Goal: Task Accomplishment & Management: Manage account settings

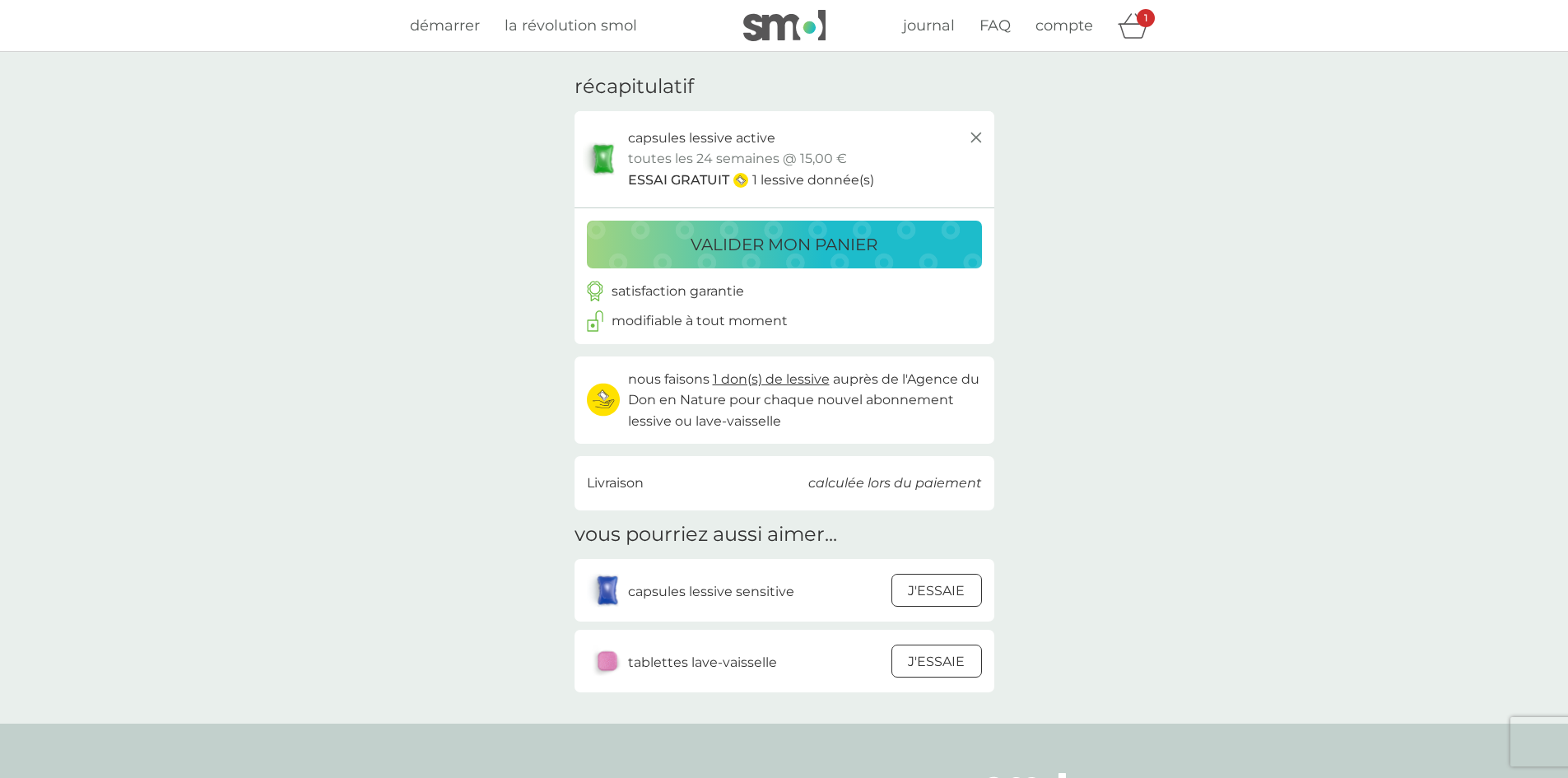
click at [912, 590] on p "J'ESSAIE" at bounding box center [936, 590] width 56 height 22
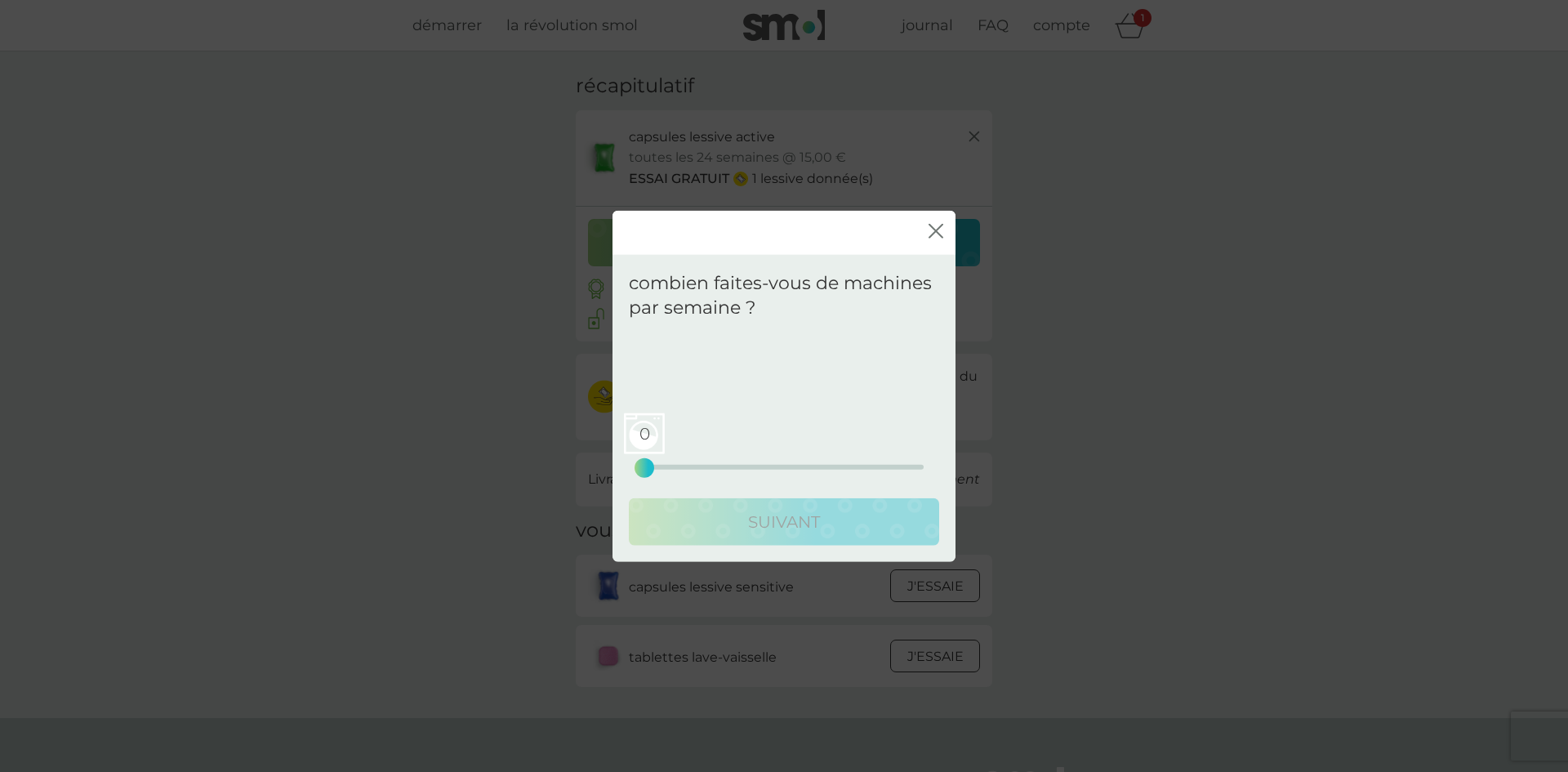
click at [663, 463] on div "0 0 12.5 25" at bounding box center [784, 444] width 280 height 66
click at [657, 466] on div "0 0 12.5 25" at bounding box center [784, 444] width 280 height 66
click at [657, 466] on div "1 0 12.5 25" at bounding box center [784, 466] width 280 height 5
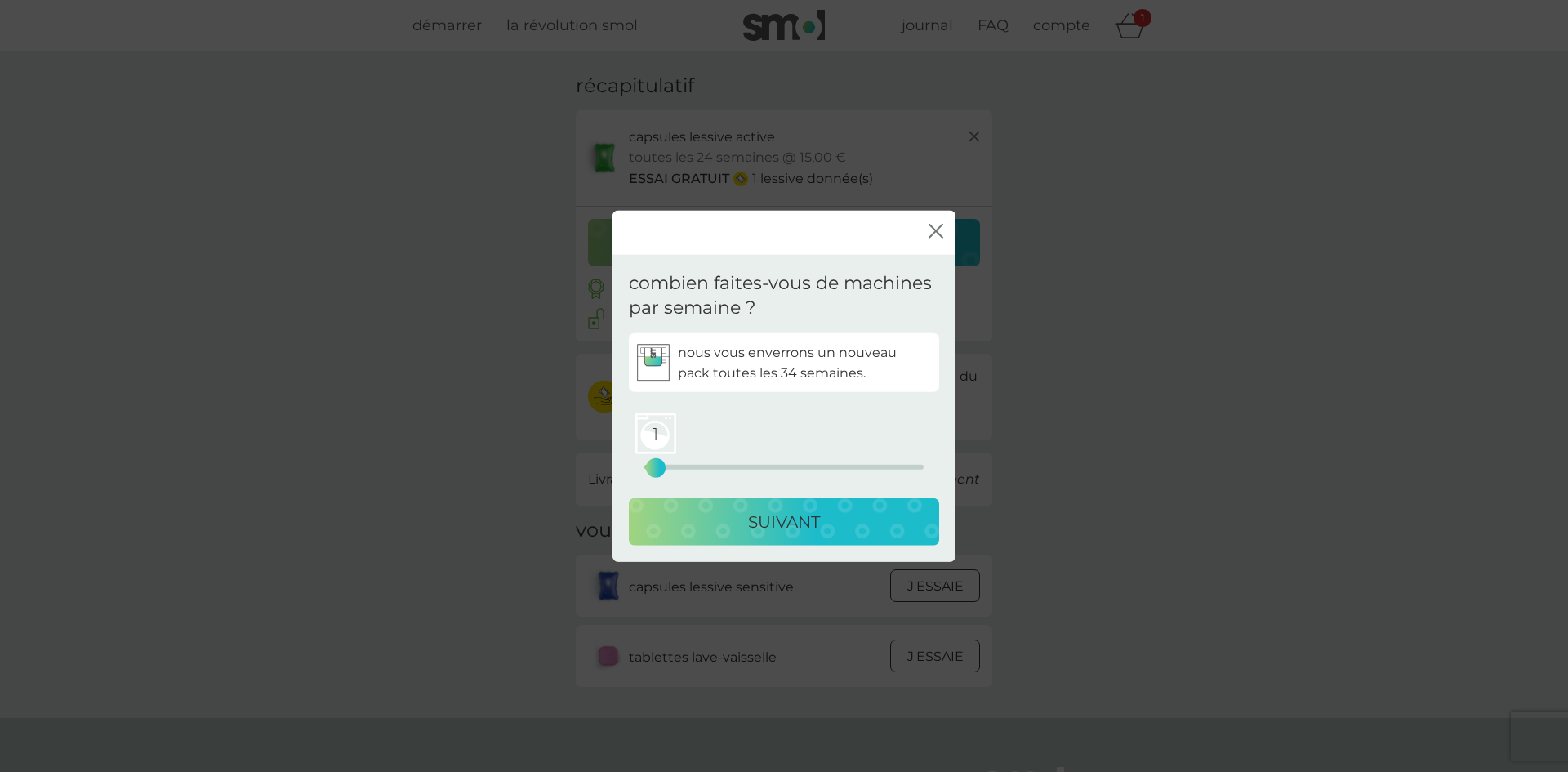
click at [657, 466] on div "1" at bounding box center [656, 467] width 7 height 7
click at [647, 519] on div "SUIVANT" at bounding box center [784, 522] width 278 height 26
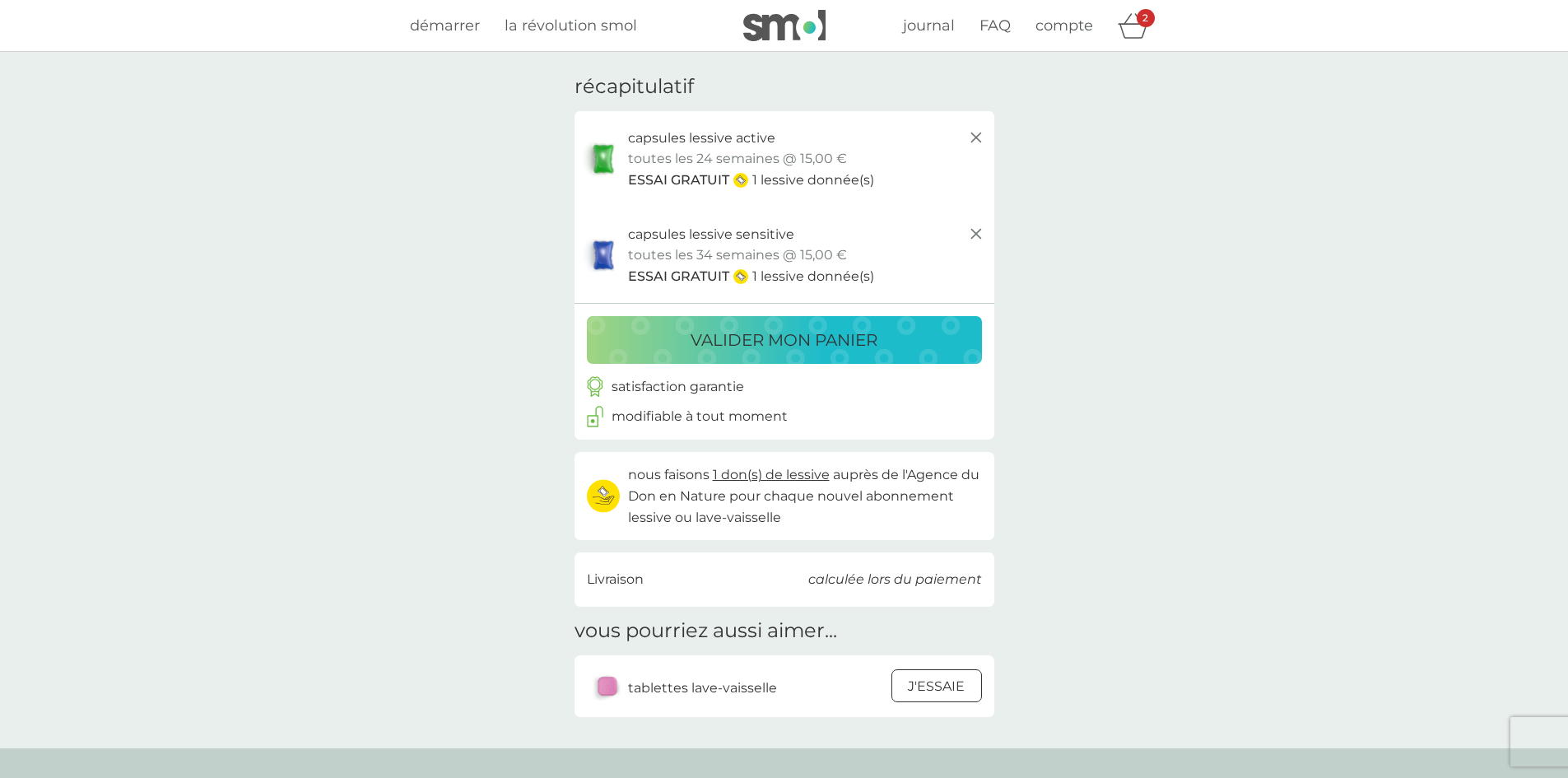
click at [924, 691] on div at bounding box center [936, 686] width 44 height 35
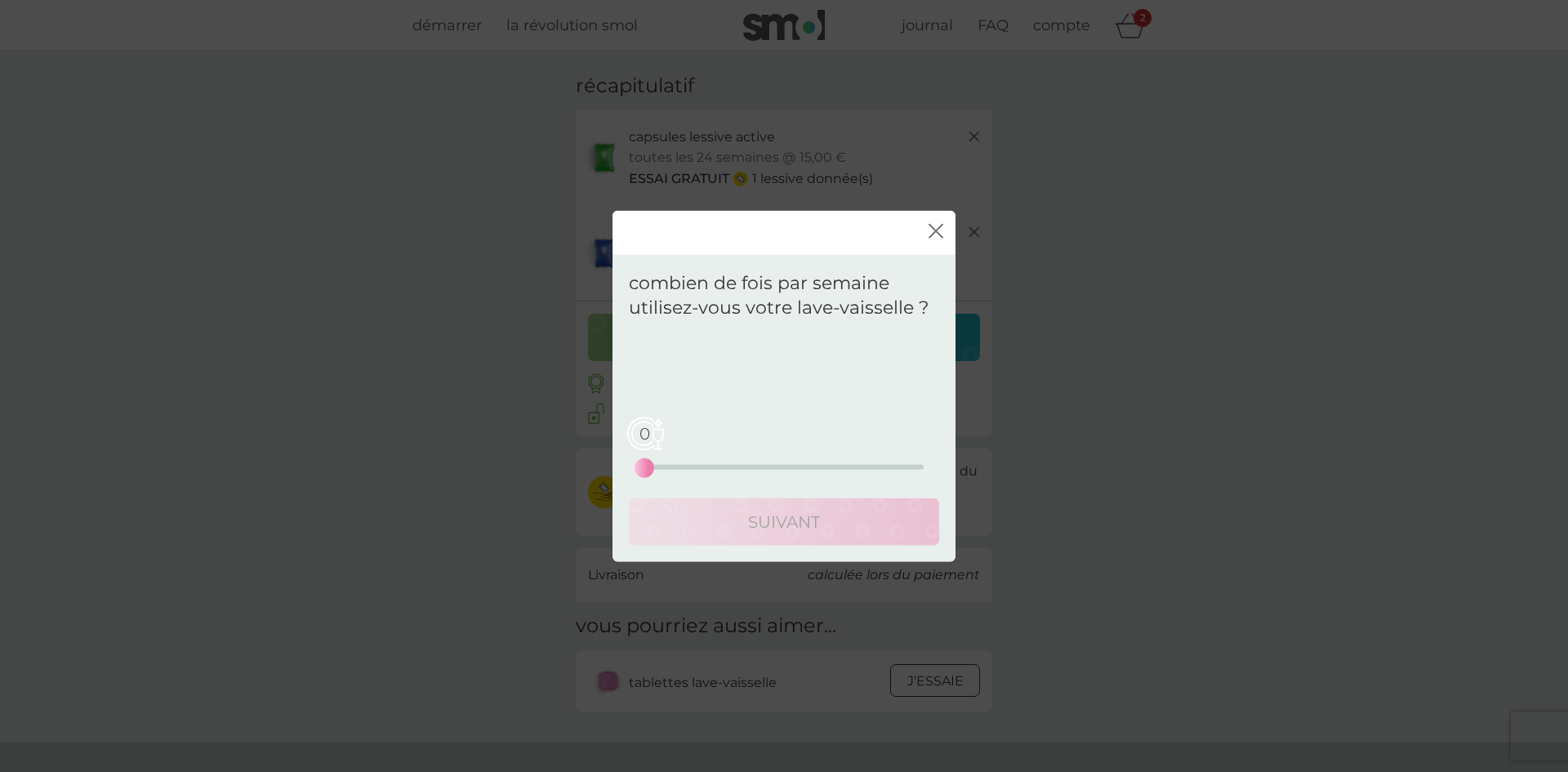
click at [659, 470] on div "0 0 12.5 25" at bounding box center [784, 444] width 280 height 66
click at [654, 470] on div "1" at bounding box center [656, 467] width 7 height 7
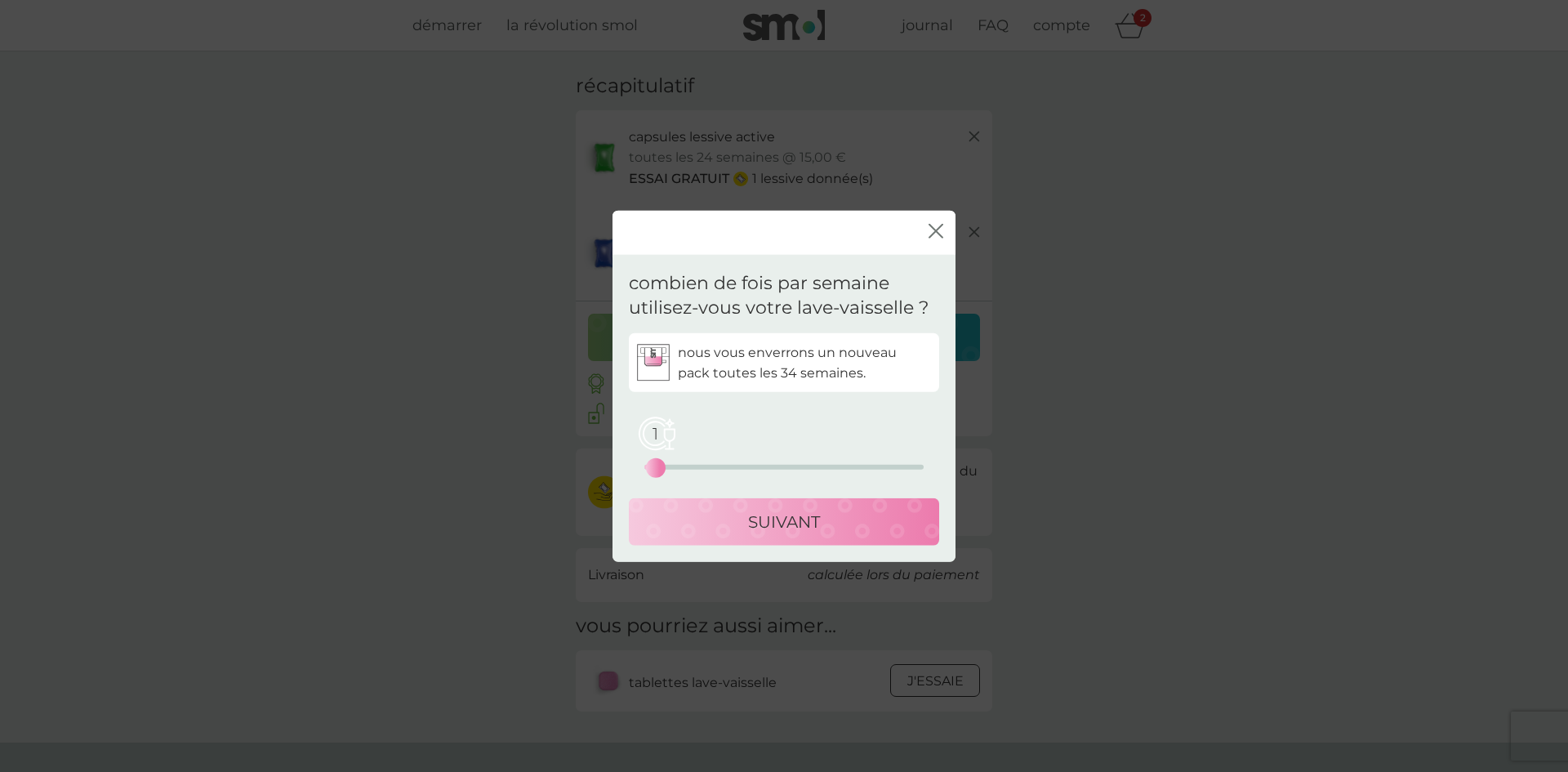
click at [650, 529] on div "SUIVANT" at bounding box center [784, 522] width 278 height 26
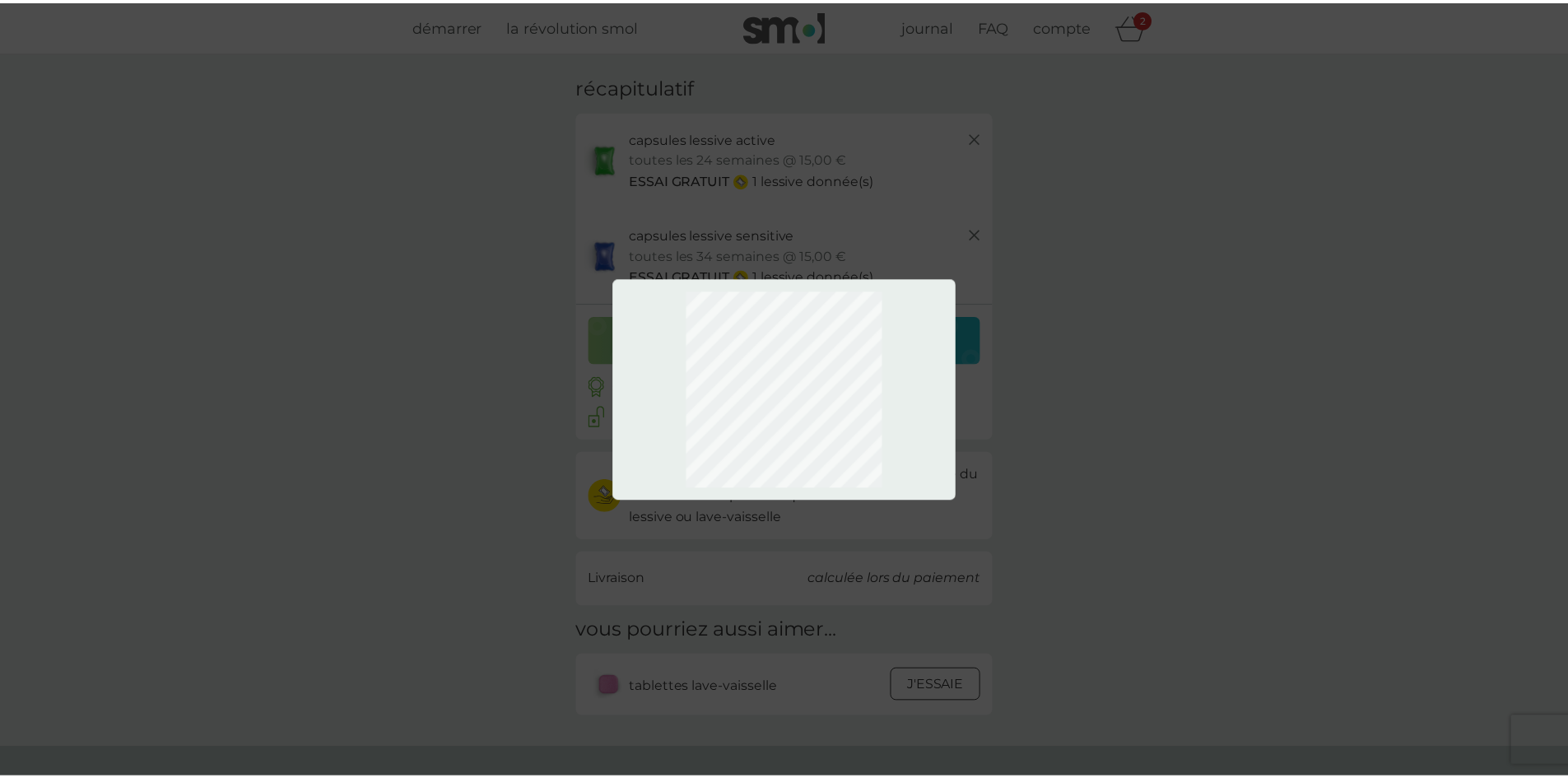
scroll to position [21, 0]
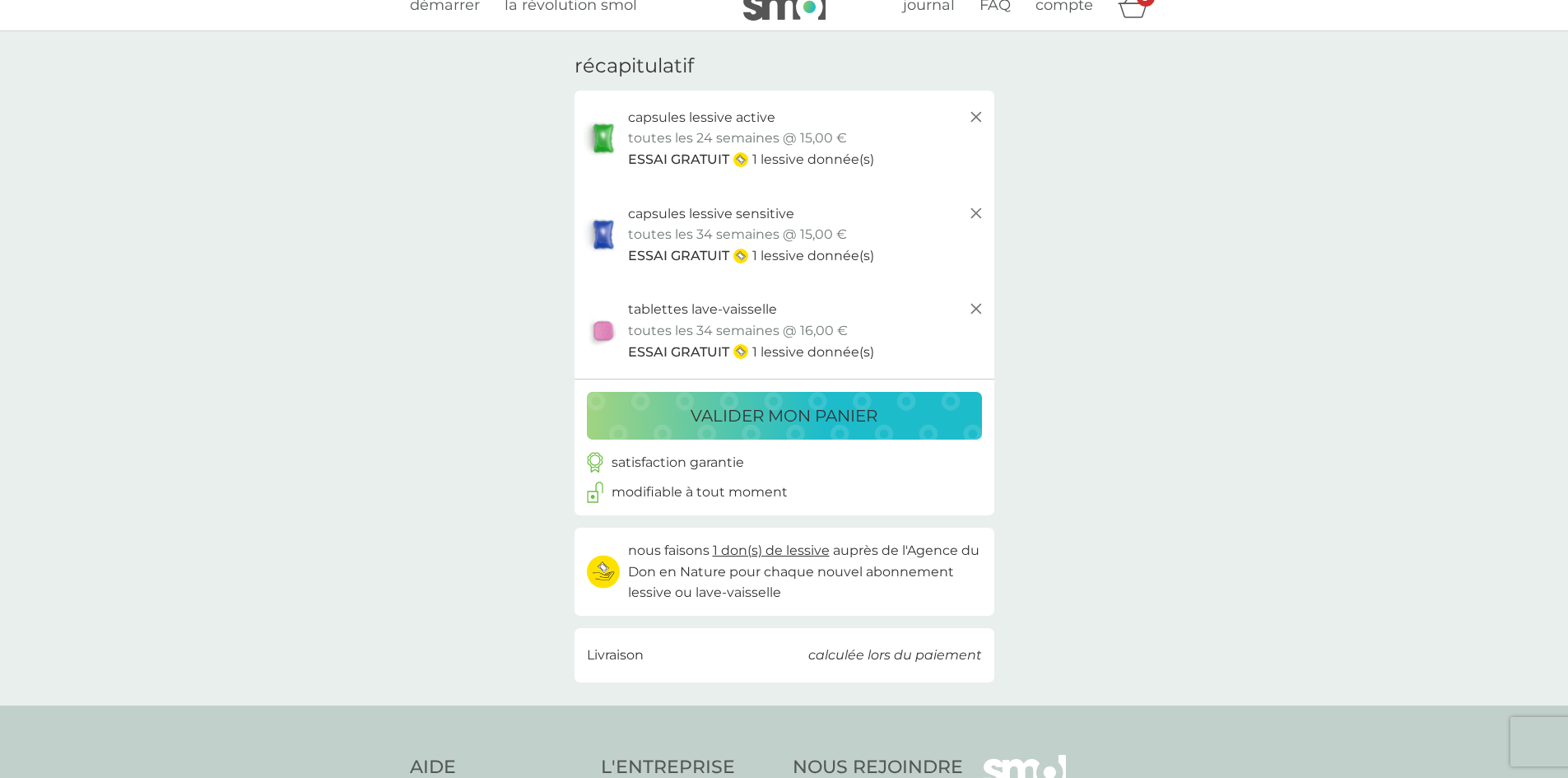
click at [1136, 15] on icon "panier" at bounding box center [1133, 5] width 31 height 25
click at [872, 419] on p "valider mon panier" at bounding box center [784, 415] width 187 height 26
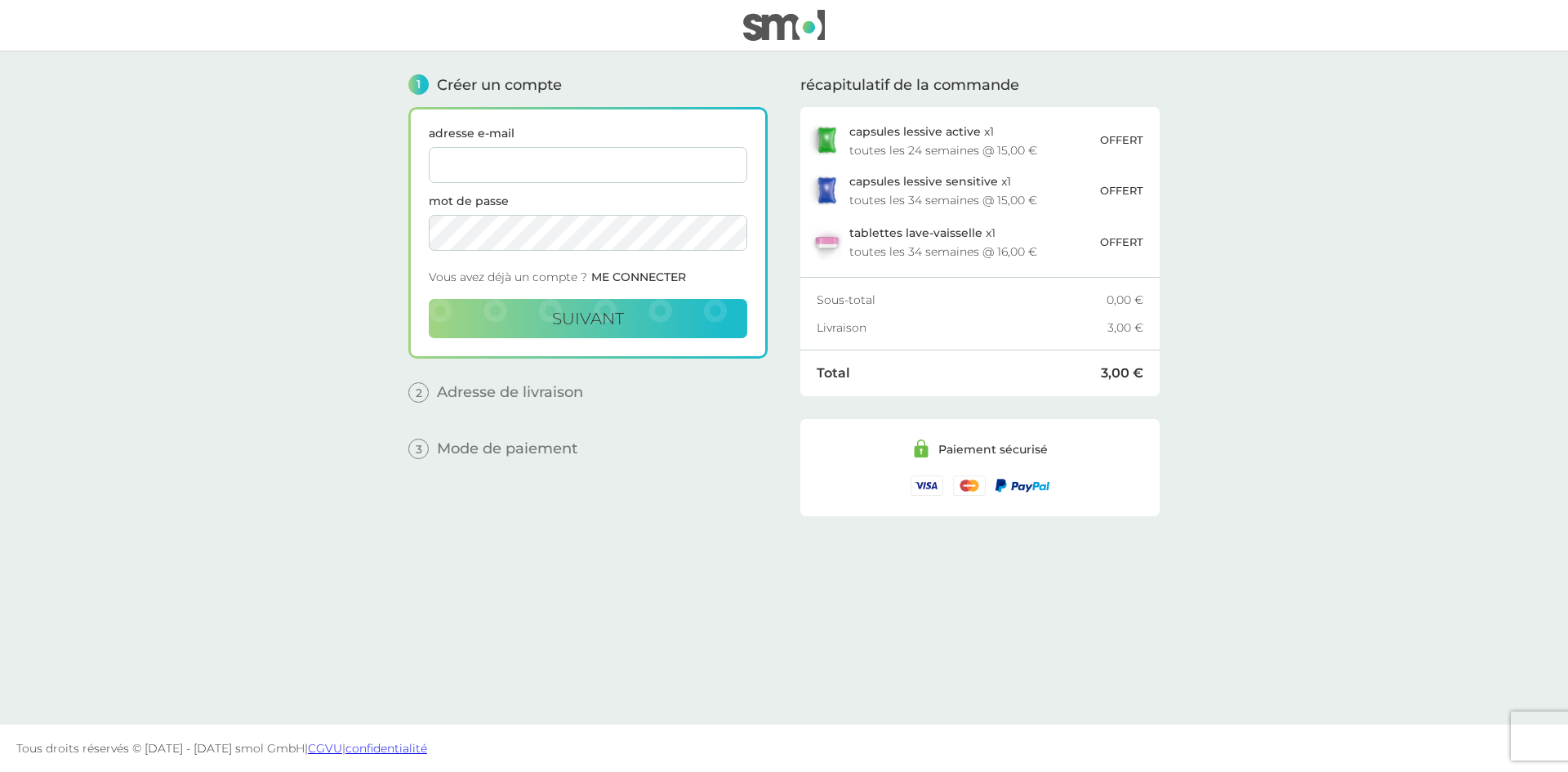
click at [529, 151] on input "adresse e-mail" at bounding box center [589, 165] width 319 height 36
click at [479, 87] on span "Créer un compte" at bounding box center [500, 85] width 125 height 15
click at [487, 159] on input "adresse e-mail" at bounding box center [589, 165] width 319 height 36
click at [509, 168] on input "xavierrigaux06@gmail.com" at bounding box center [589, 165] width 319 height 36
click at [543, 308] on button "suivant" at bounding box center [589, 319] width 319 height 39
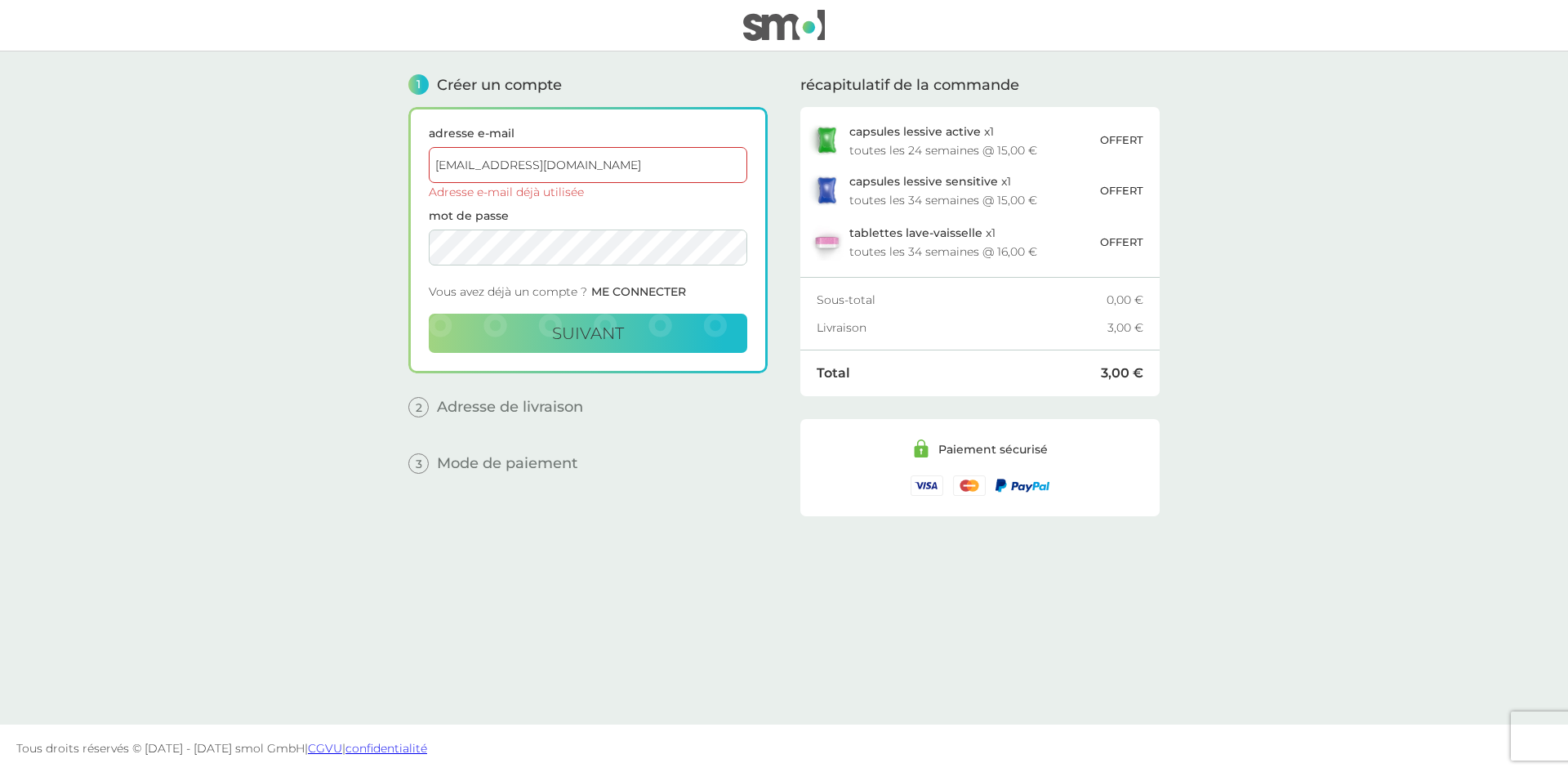
drag, startPoint x: 614, startPoint y: 158, endPoint x: 272, endPoint y: 161, distance: 342.0
click at [272, 161] on main "1 Créer un compte adresse e-mail xavierrigaux06@gmail.com Adresse e-mail déjà u…" at bounding box center [784, 388] width 1568 height 673
click at [507, 156] on input "xavierrigaux06@gmail.com" at bounding box center [589, 165] width 319 height 36
click at [516, 168] on input "xavierrigaux06@gmail.com" at bounding box center [589, 165] width 319 height 36
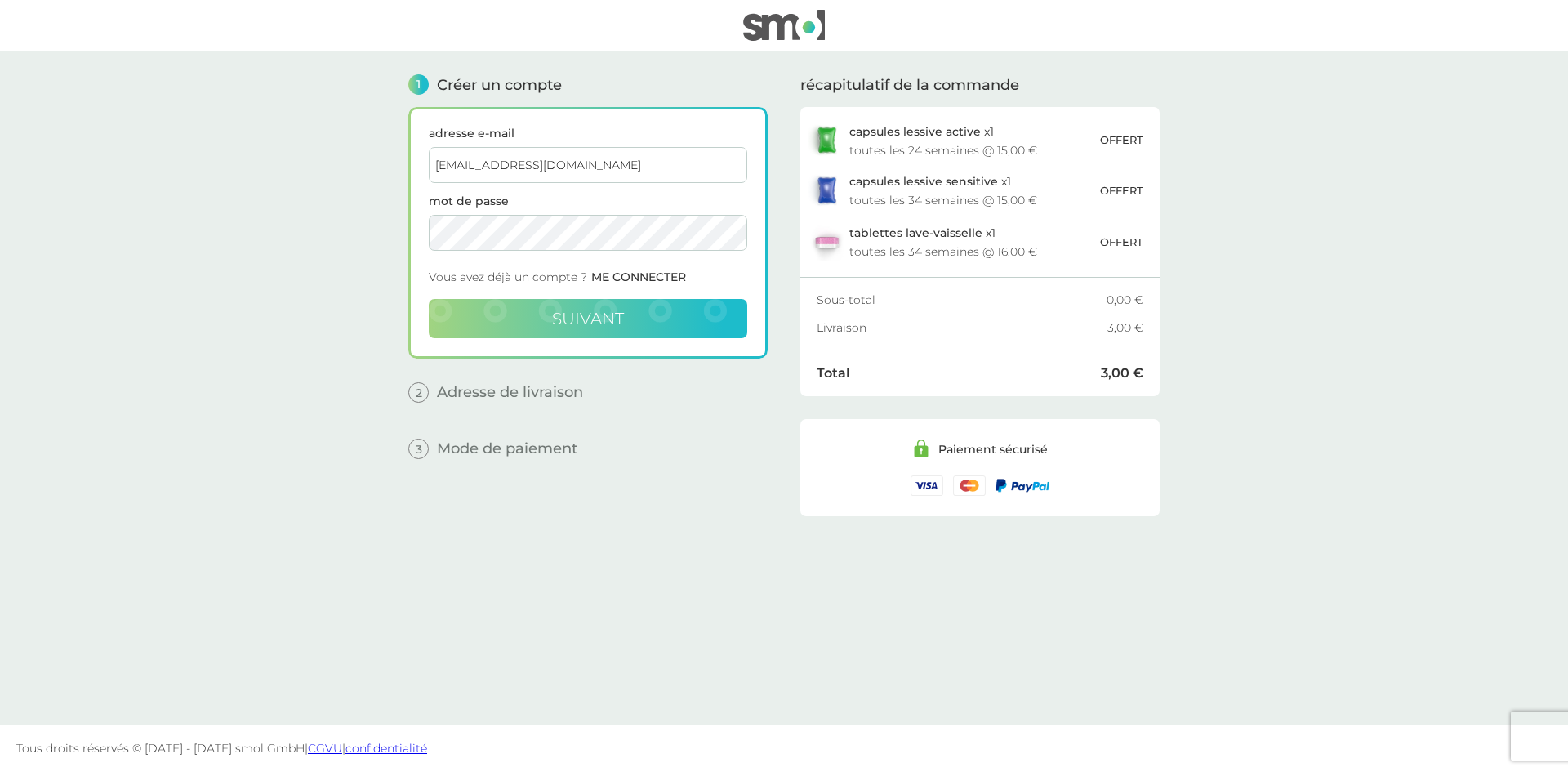
click at [524, 325] on button "suivant" at bounding box center [589, 319] width 319 height 39
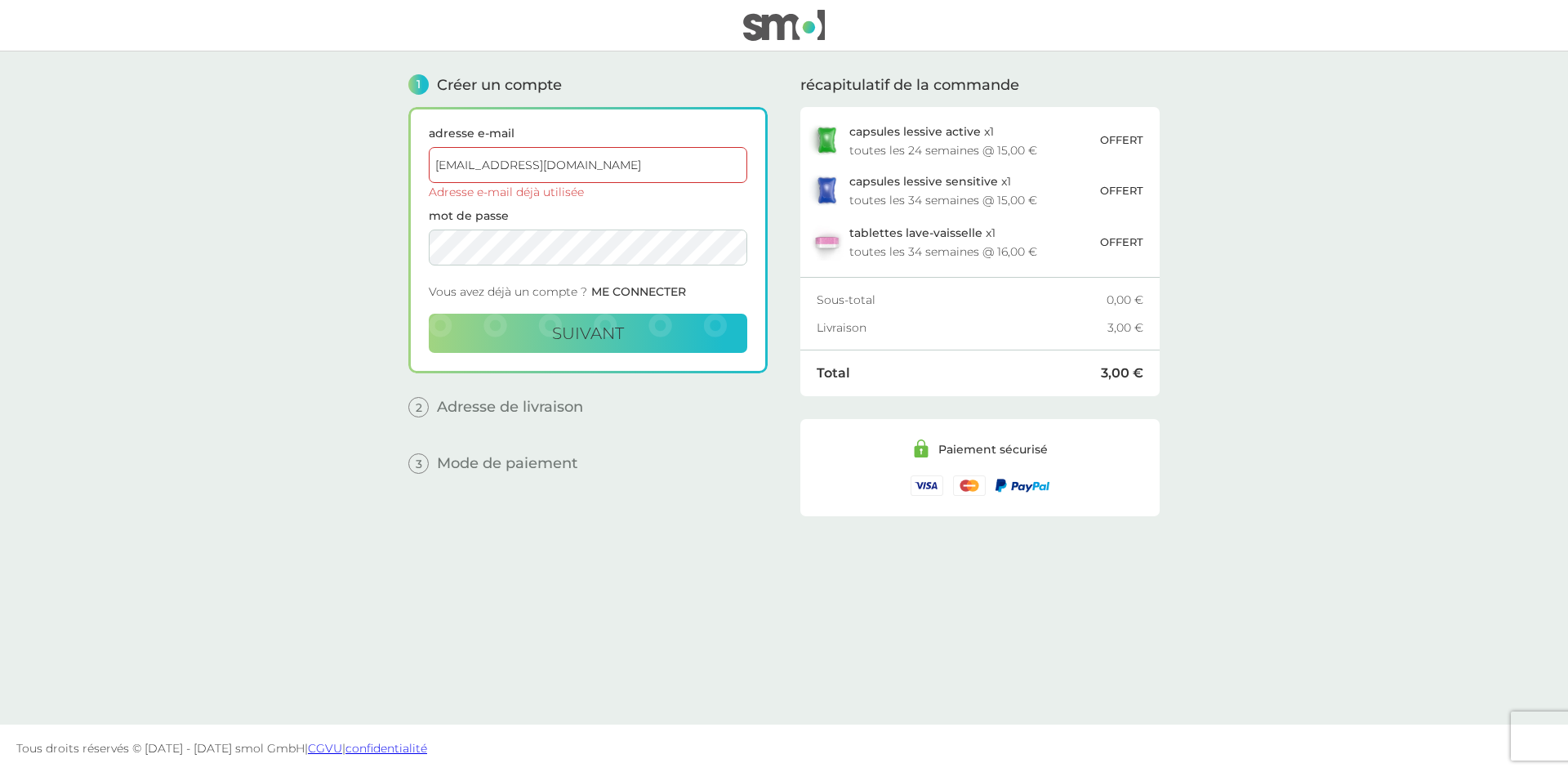
drag, startPoint x: 586, startPoint y: 160, endPoint x: 261, endPoint y: 143, distance: 325.4
click at [261, 143] on main "1 Créer un compte adresse e-mail xavierrigaux@gmail.com Adresse e-mail déjà uti…" at bounding box center [784, 388] width 1568 height 673
type input "C"
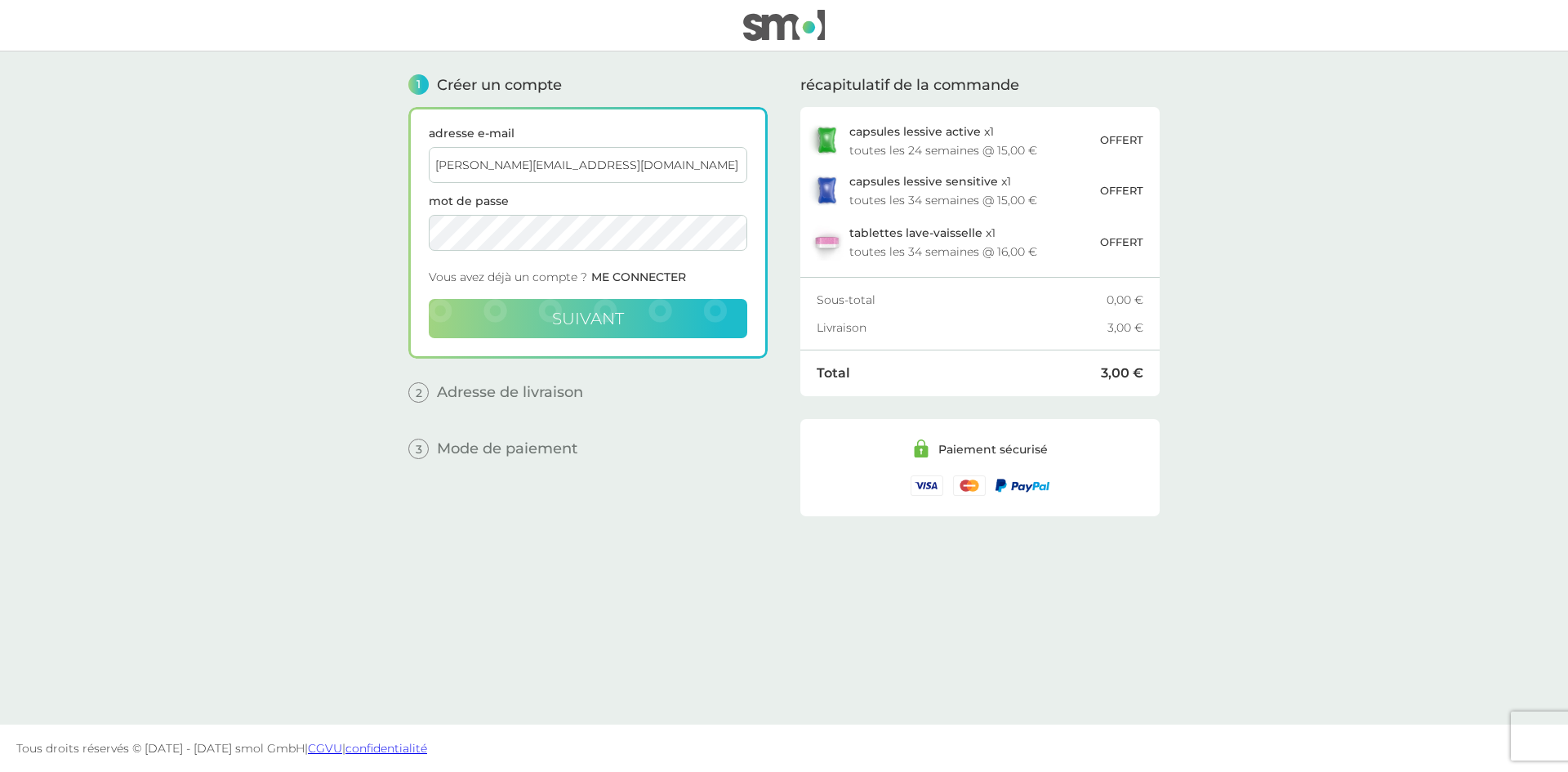
type input "carine.rigaux-neel@orange.fr"
click at [522, 306] on button "suivant" at bounding box center [589, 319] width 319 height 39
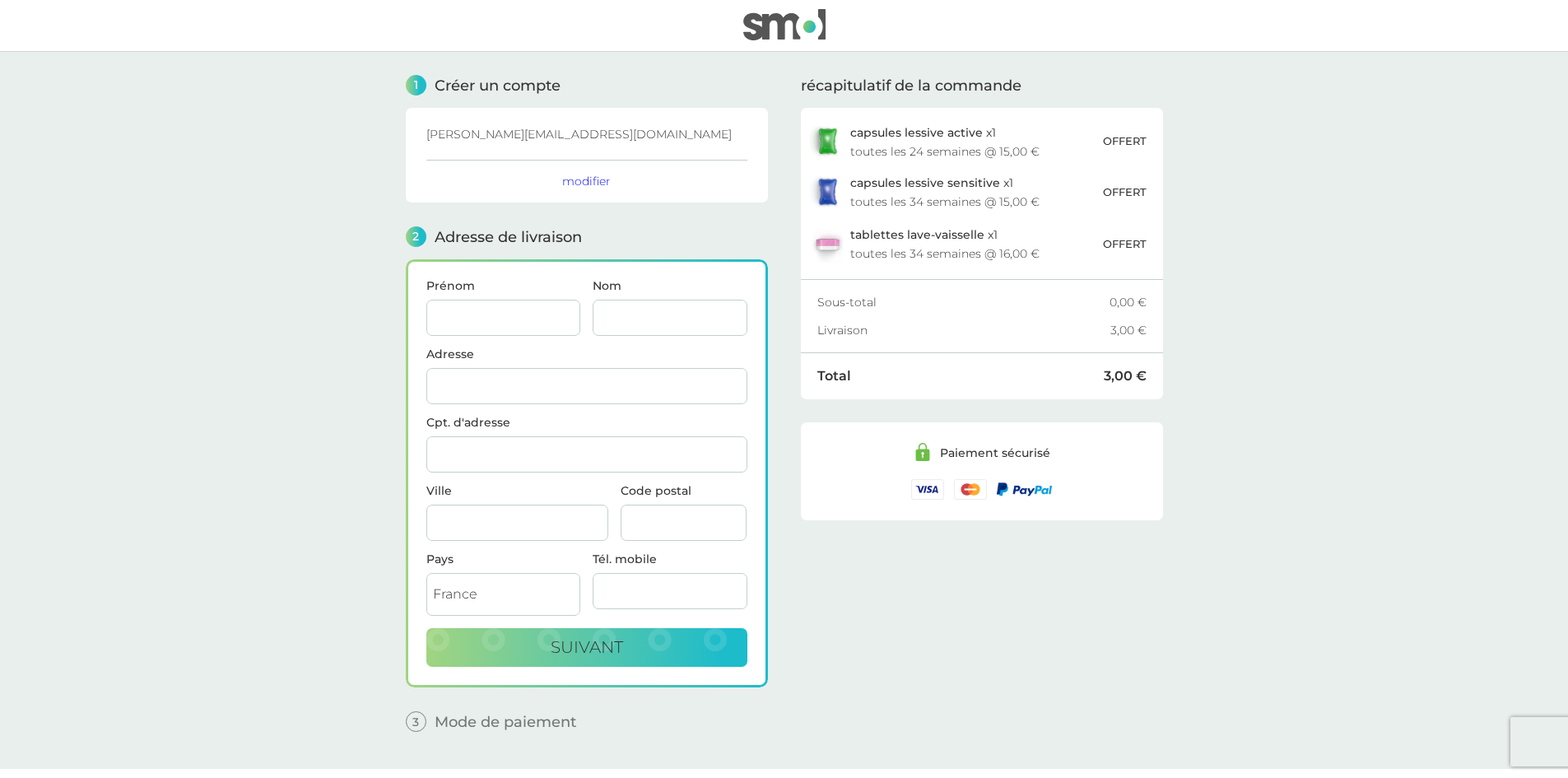
scroll to position [39, 0]
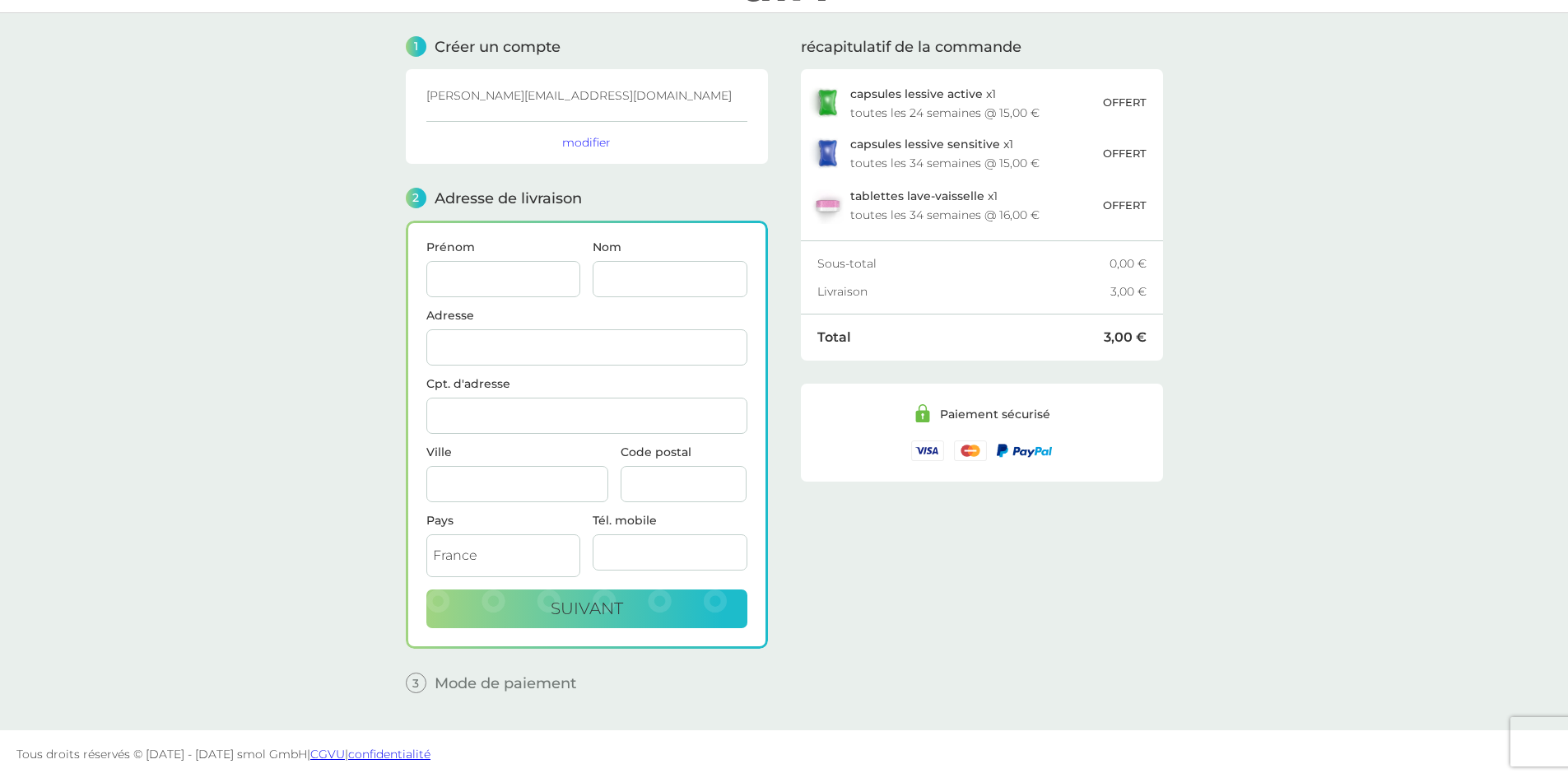
click at [509, 281] on input "Prénom" at bounding box center [504, 279] width 155 height 37
type input "CARINE"
type input "59 RUE DE PARIS"
type input "27620 - GASNY"
type input "27620"
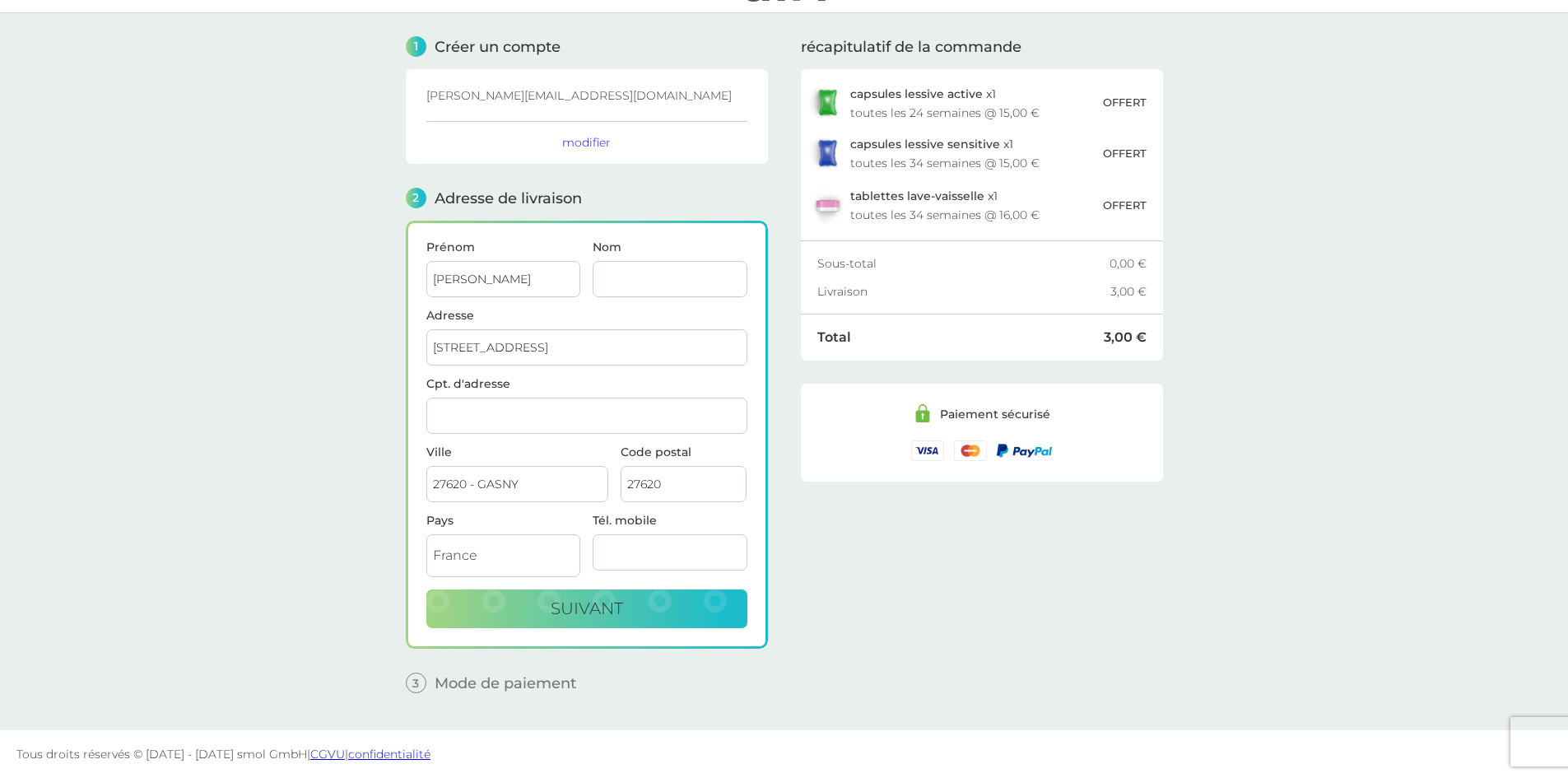
type input "0666229902"
click at [668, 290] on input "Nom" at bounding box center [670, 279] width 155 height 37
type input "RIGAUX-NEEL"
click at [497, 282] on input "CARINE" at bounding box center [504, 279] width 155 height 37
click at [541, 598] on button "suivant" at bounding box center [588, 609] width 321 height 39
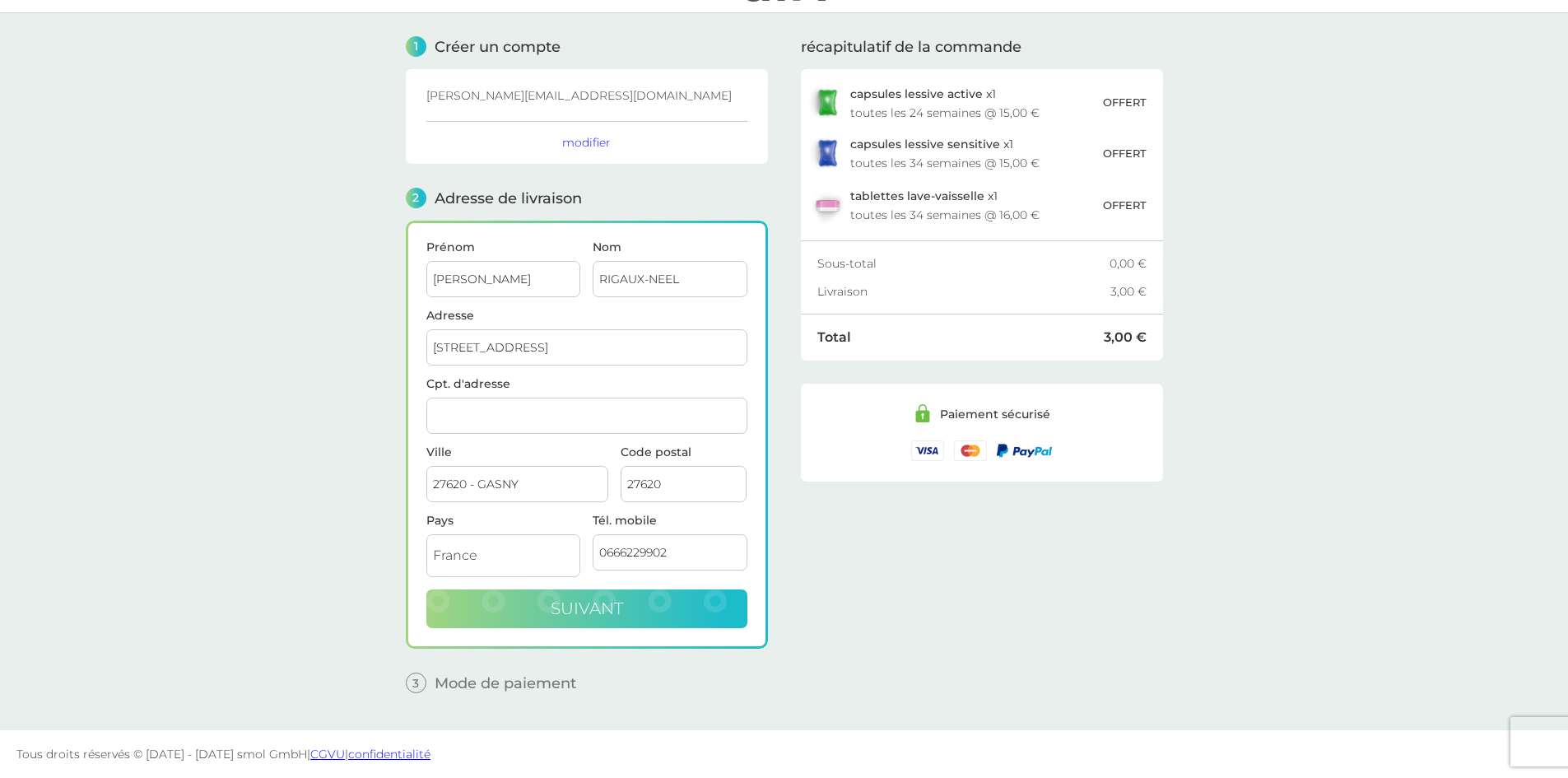
checkbox input "true"
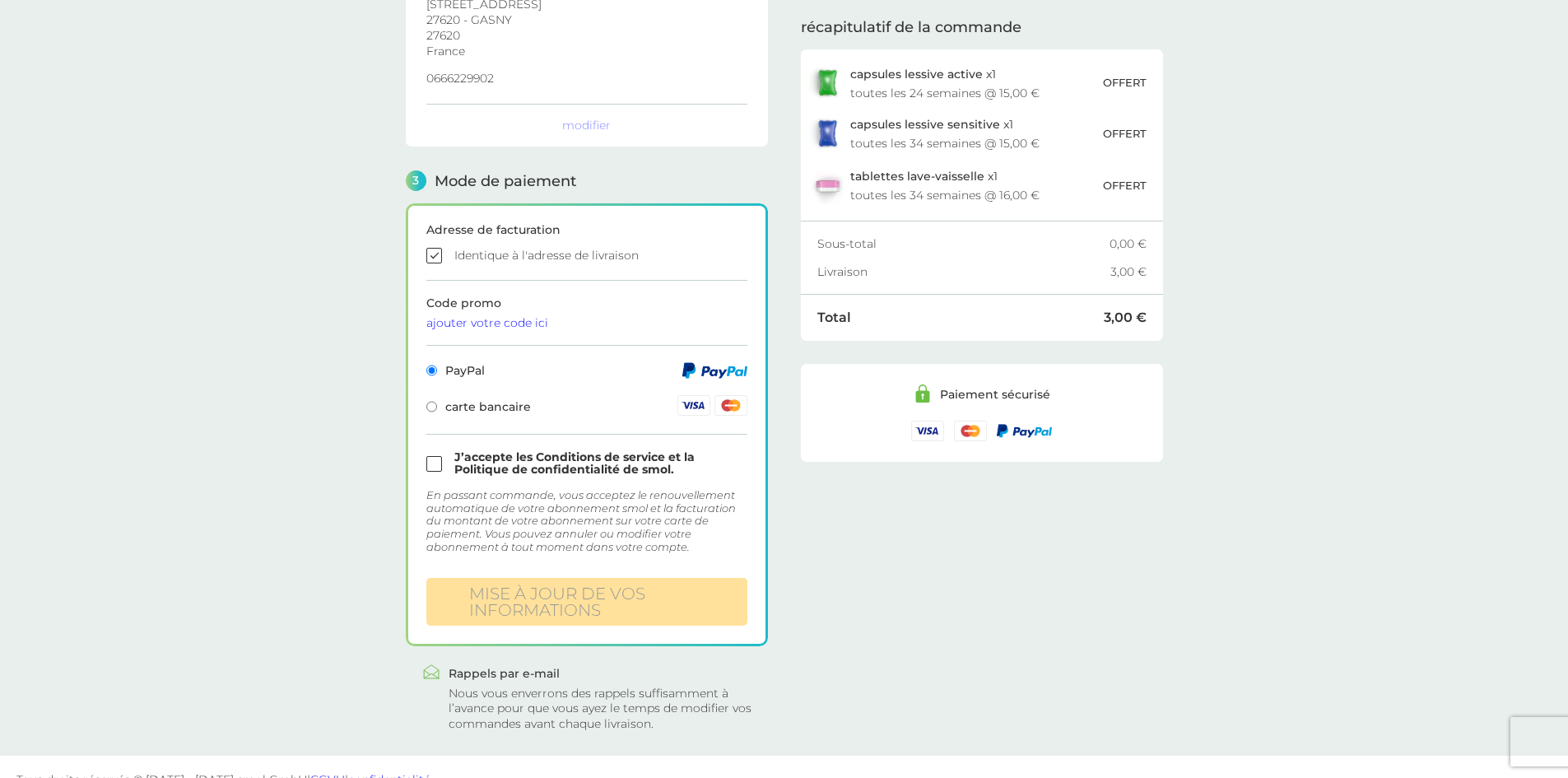
scroll to position [335, 0]
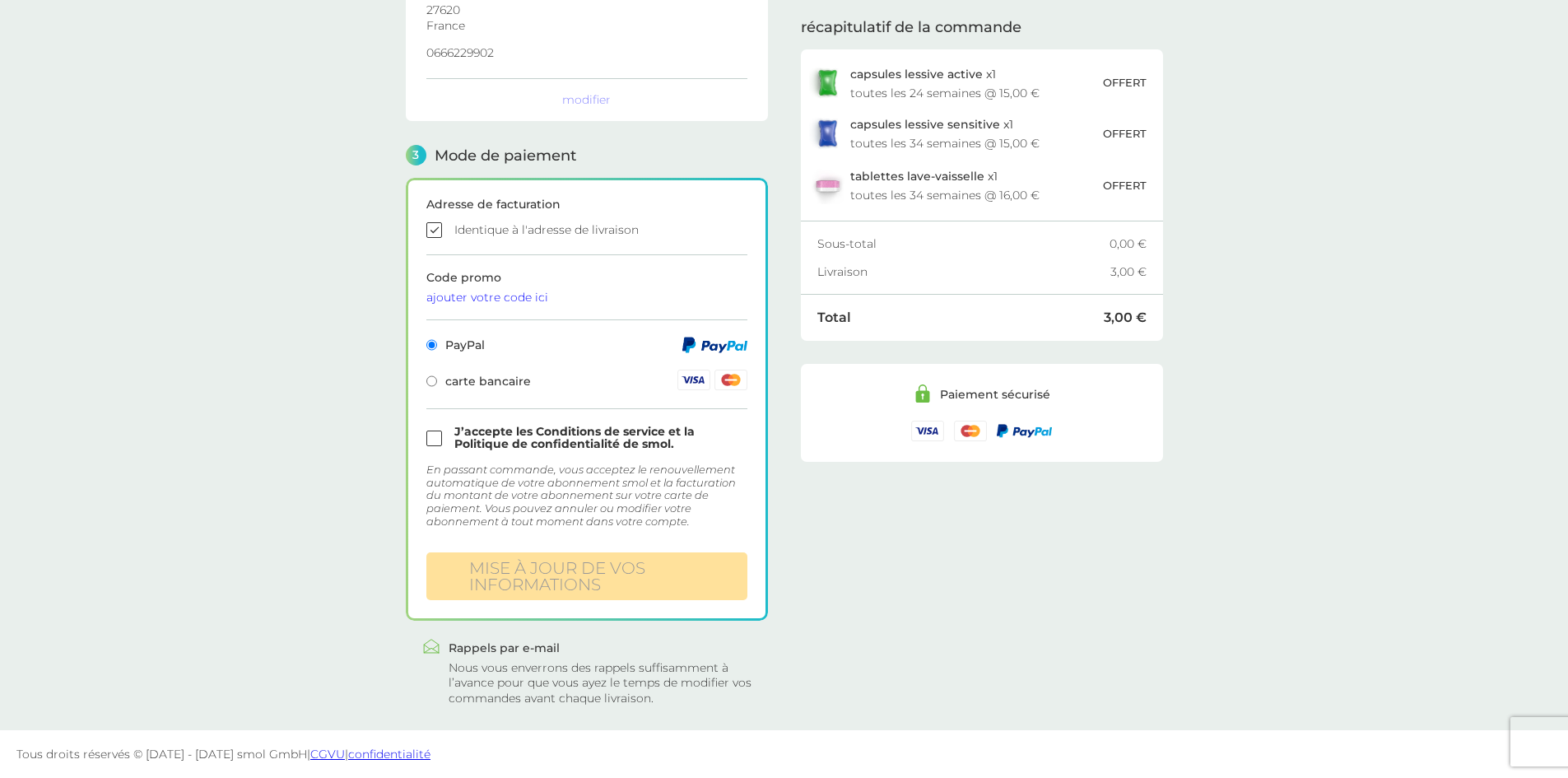
click at [446, 435] on input "checkbox" at bounding box center [588, 438] width 321 height 24
checkbox input "true"
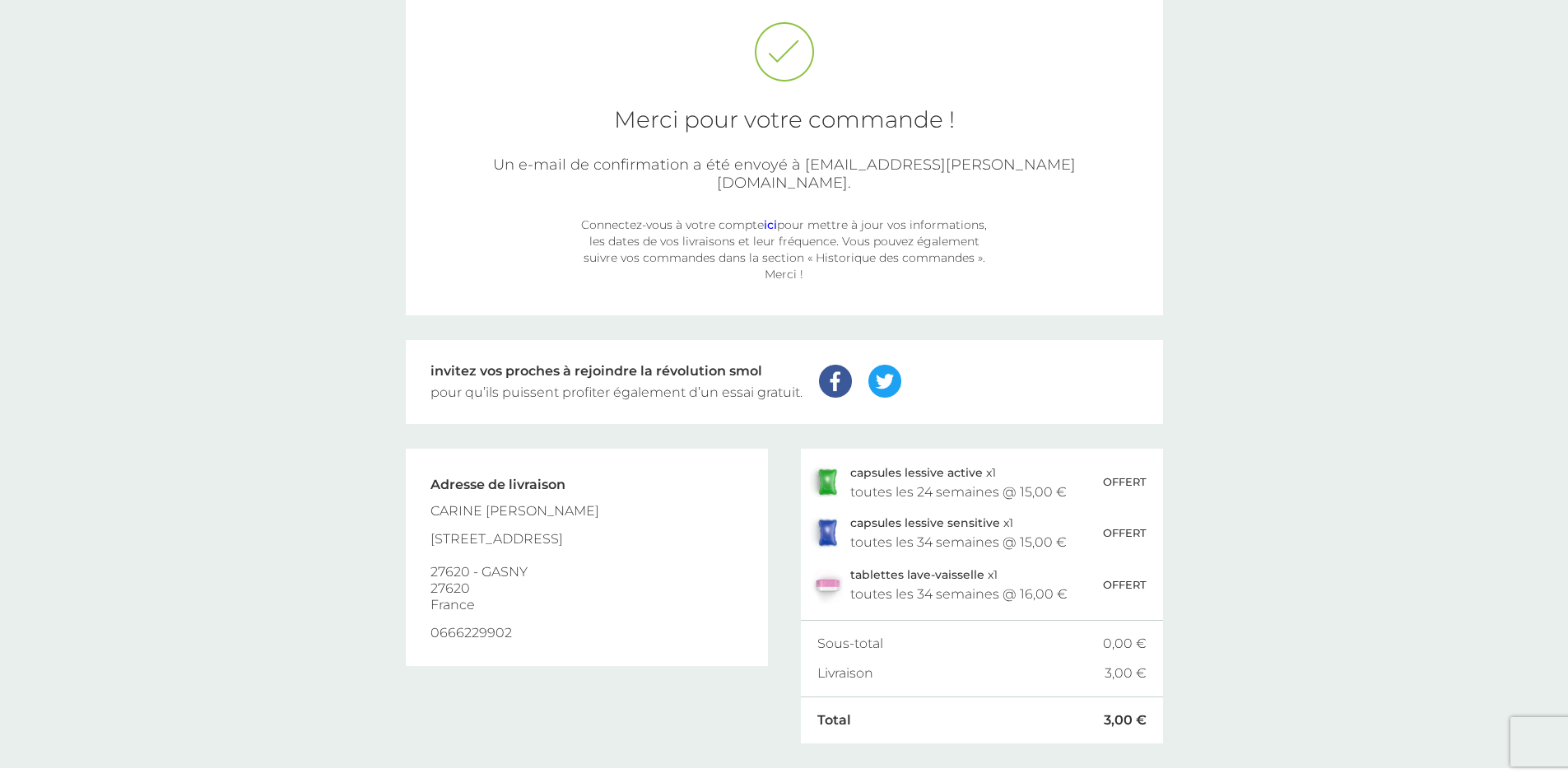
scroll to position [99, 0]
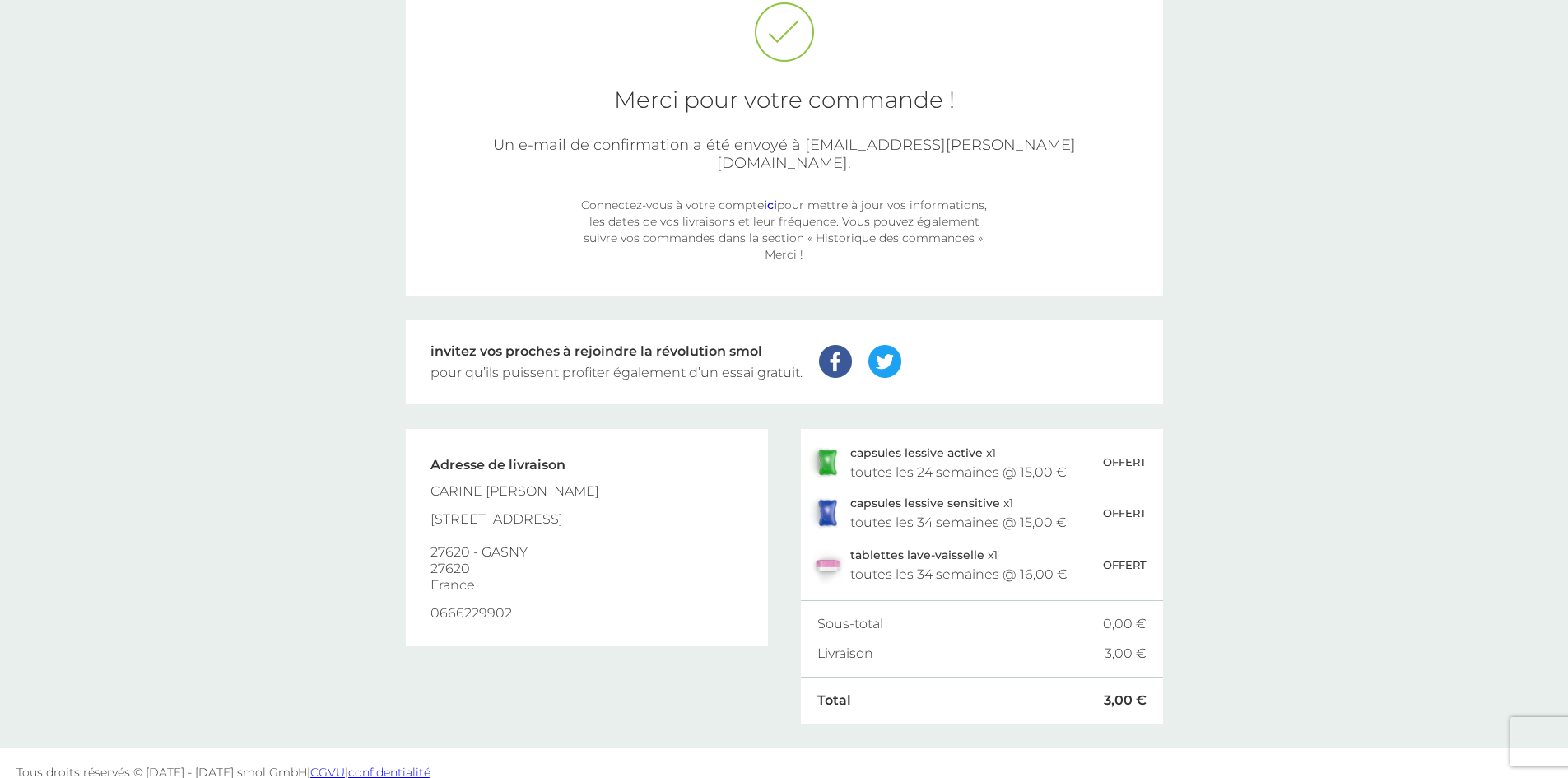
click at [770, 197] on link "ici" at bounding box center [771, 205] width 13 height 15
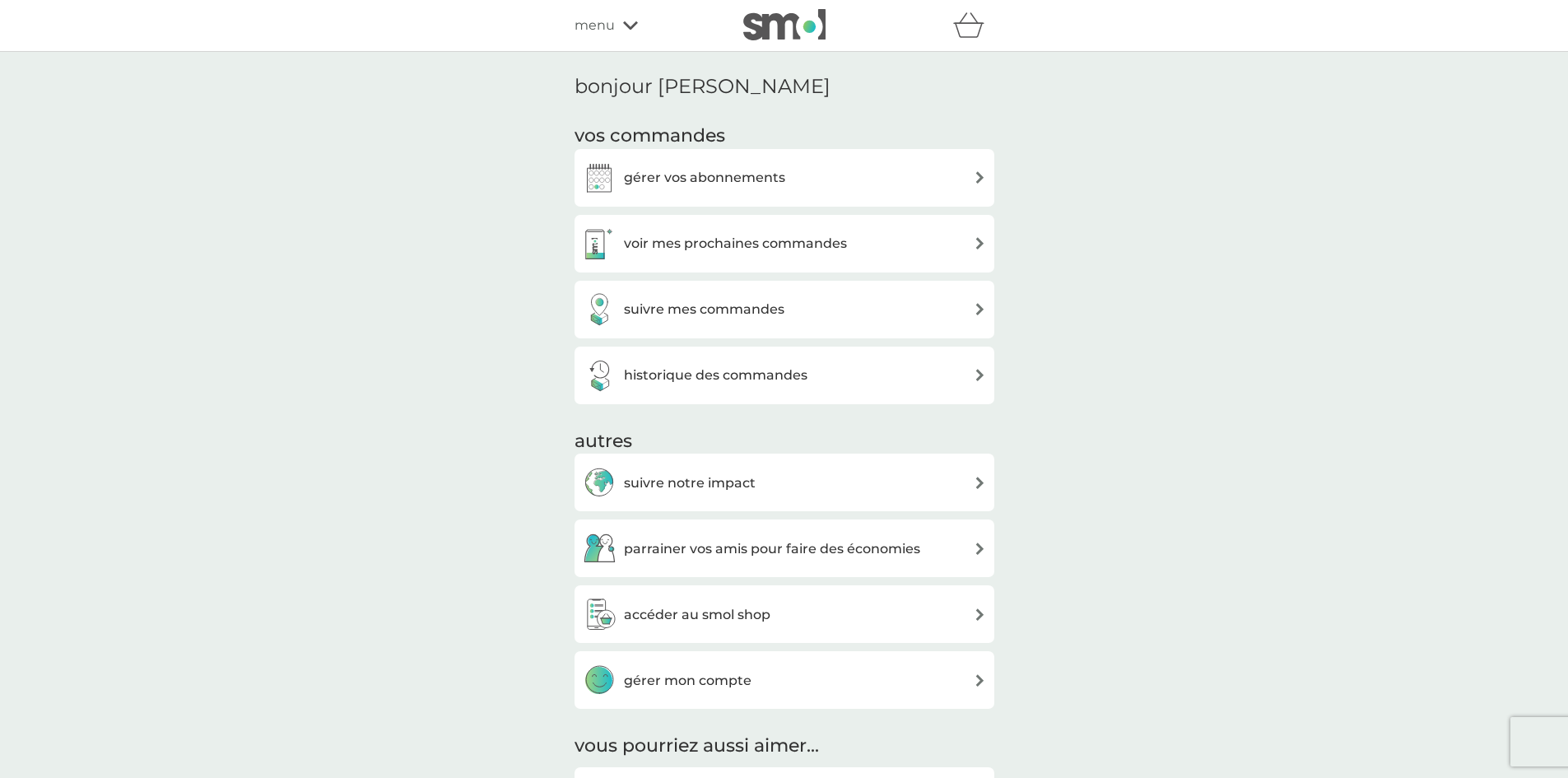
click at [770, 184] on h3 "gérer vos abonnements" at bounding box center [705, 178] width 162 height 22
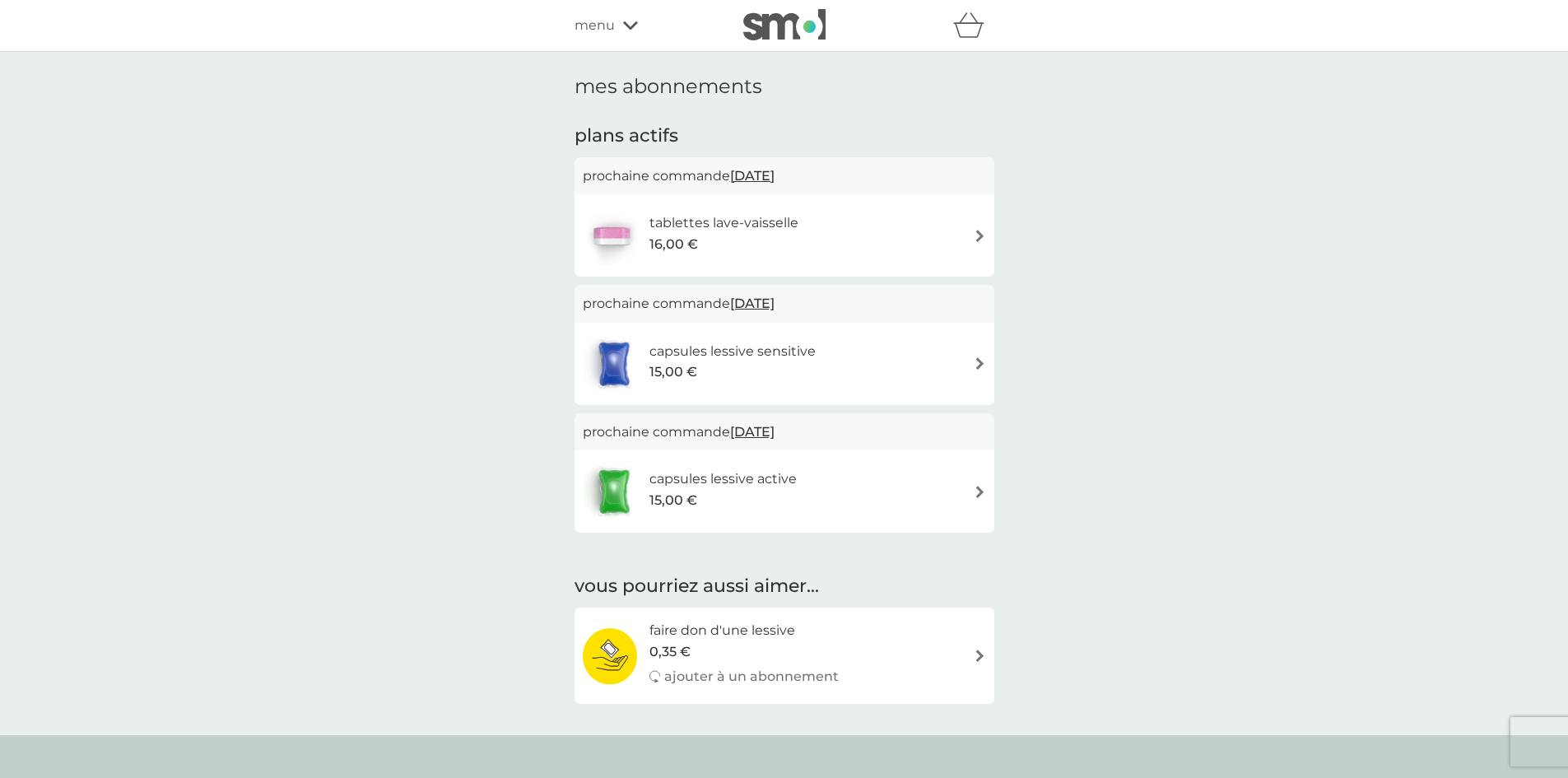
click at [754, 234] on div "16,00 €" at bounding box center [724, 244] width 149 height 22
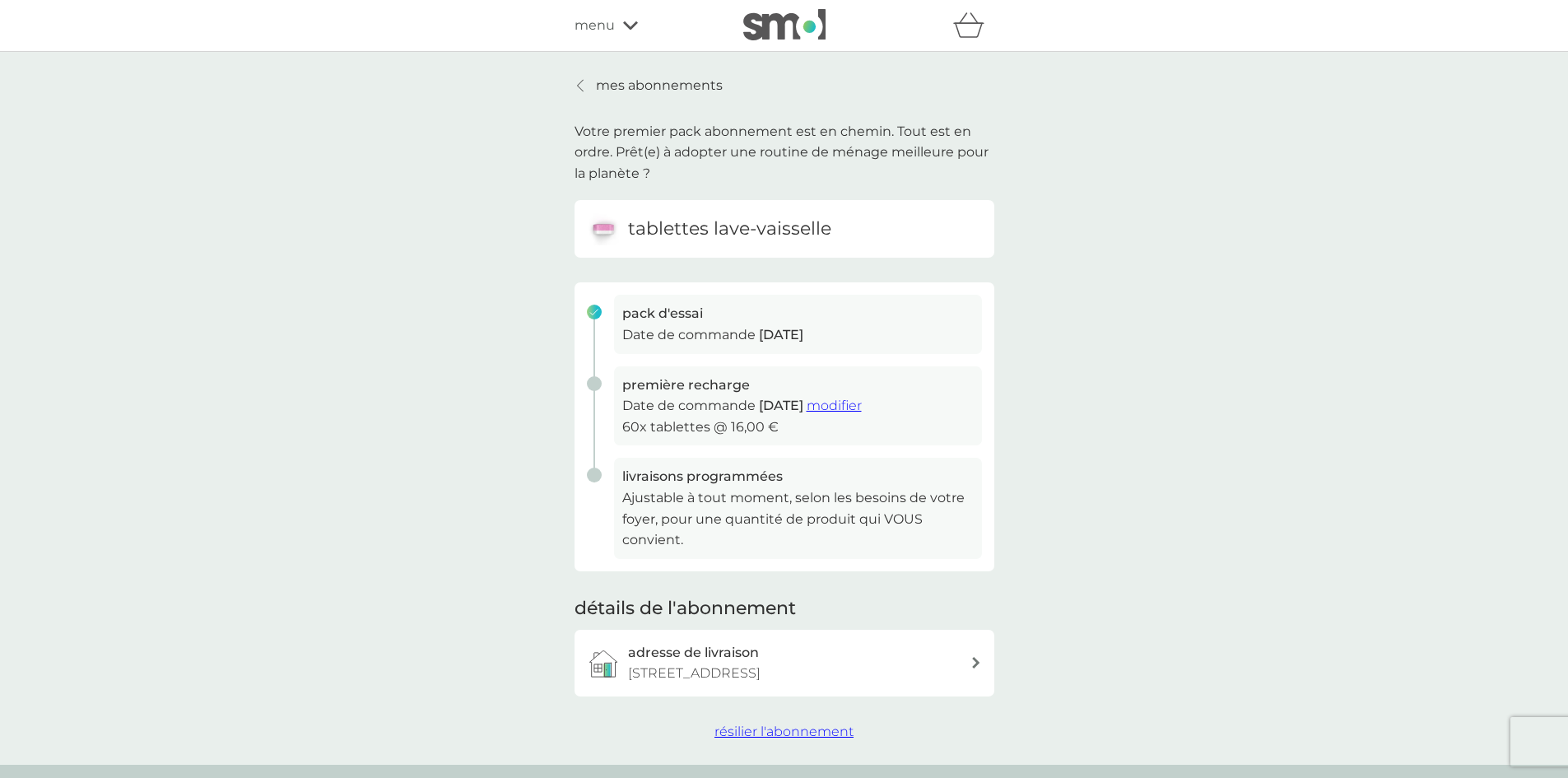
click at [801, 726] on span "résilier l'abonnement" at bounding box center [784, 731] width 139 height 16
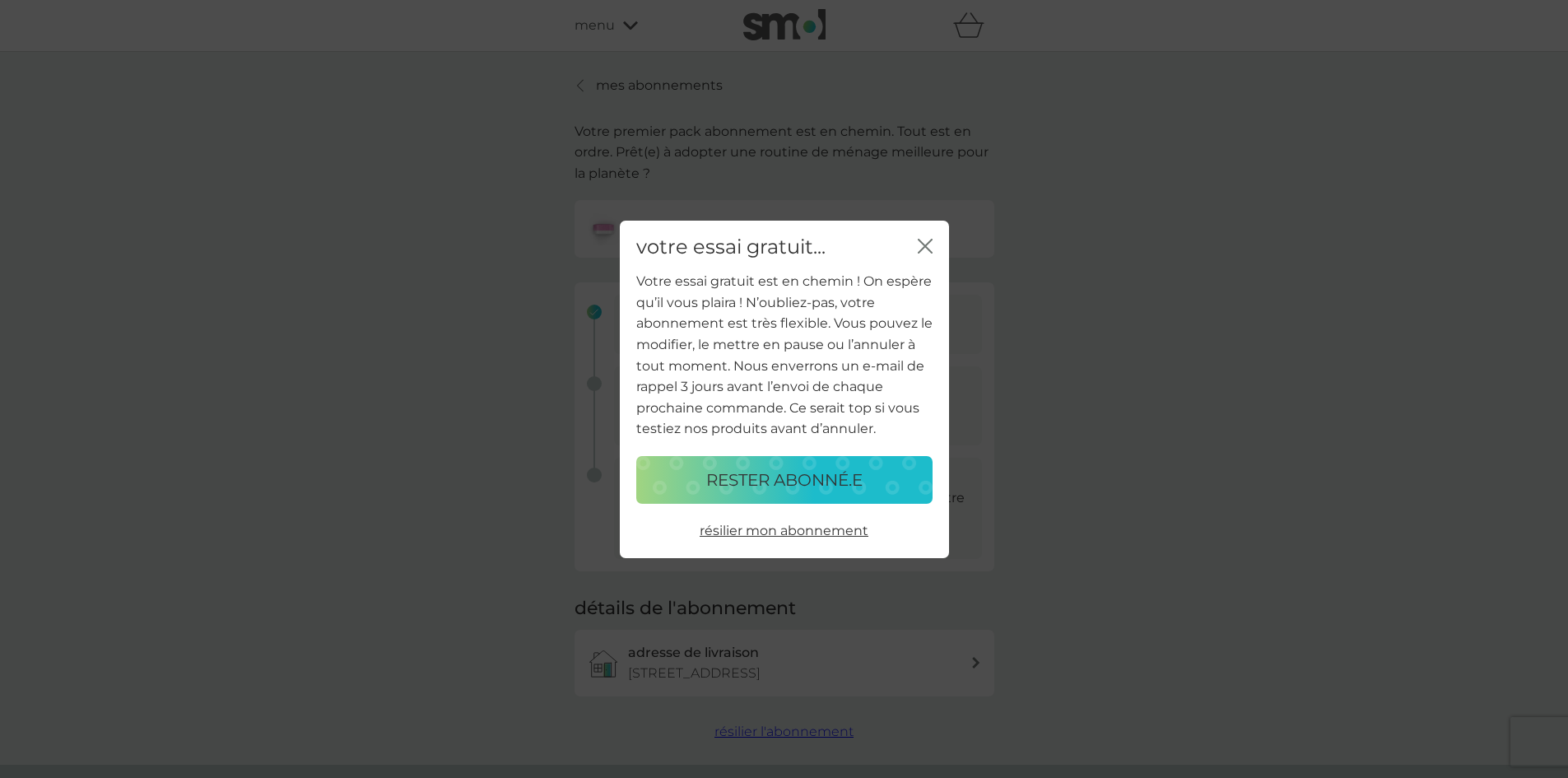
click at [771, 532] on span "résilier mon abonnement" at bounding box center [784, 530] width 169 height 16
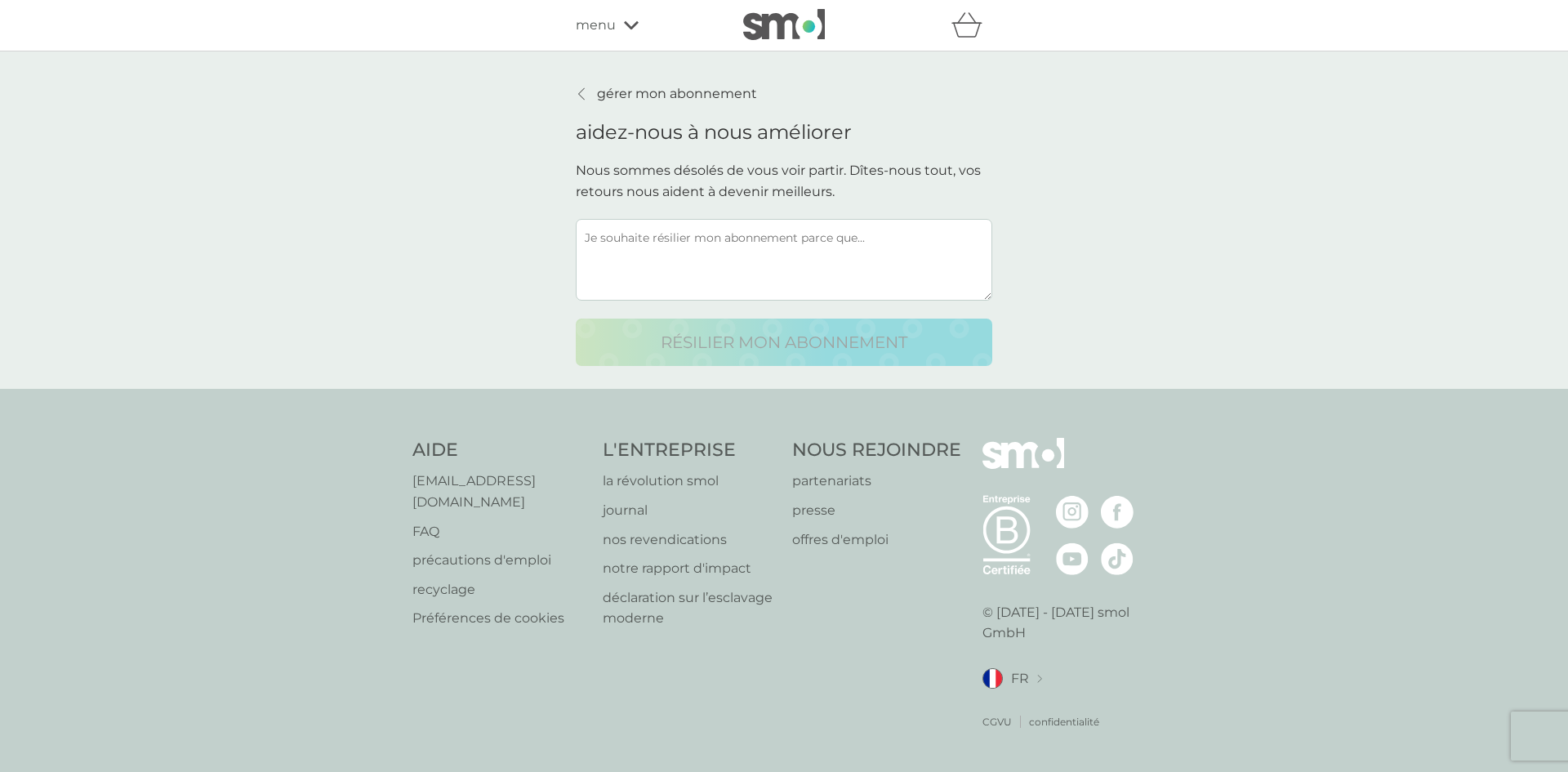
click at [717, 253] on textarea at bounding box center [784, 260] width 417 height 82
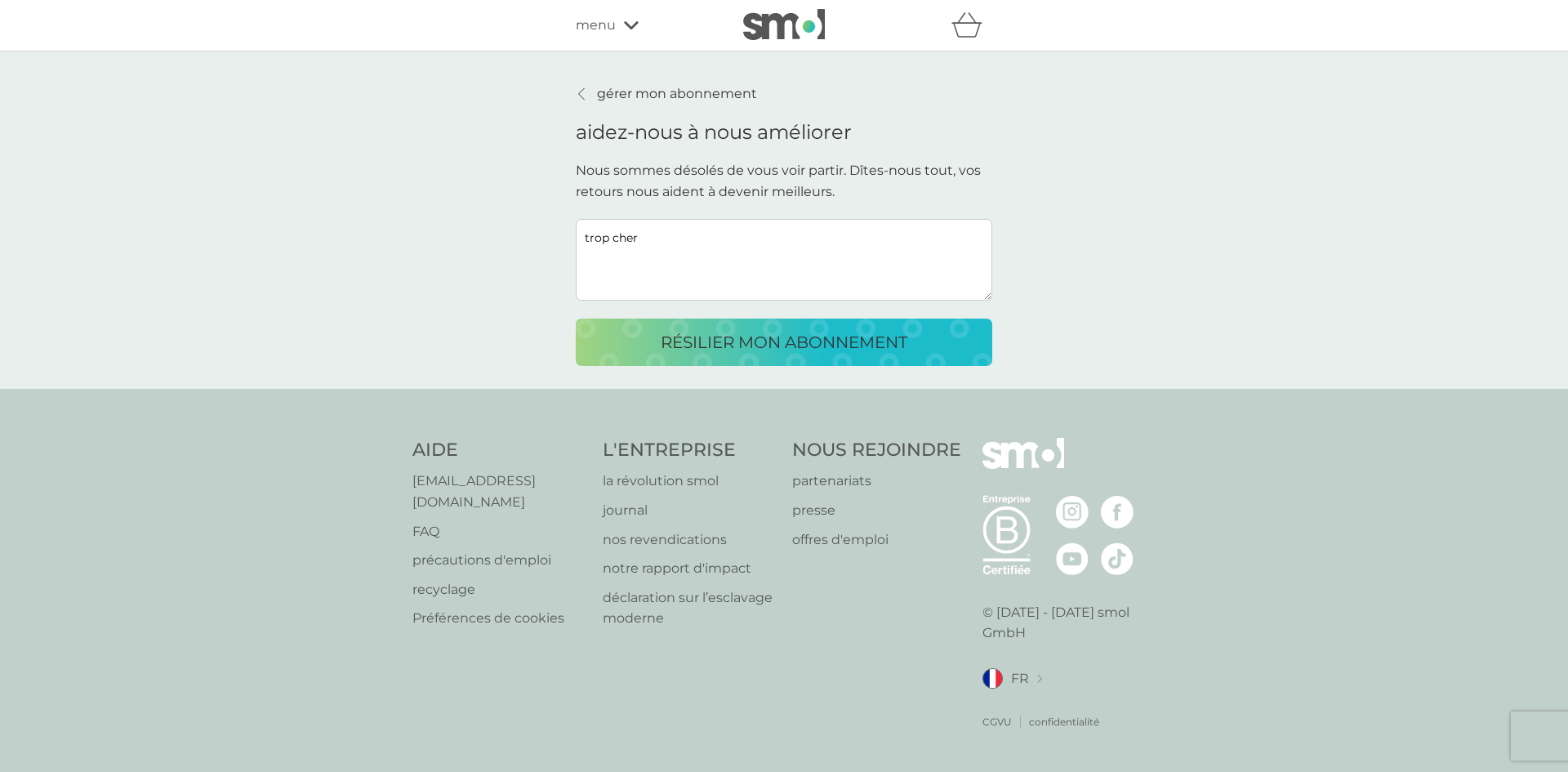
type textarea "trop cher"
click at [693, 345] on p "résilier mon abonnement" at bounding box center [784, 342] width 246 height 26
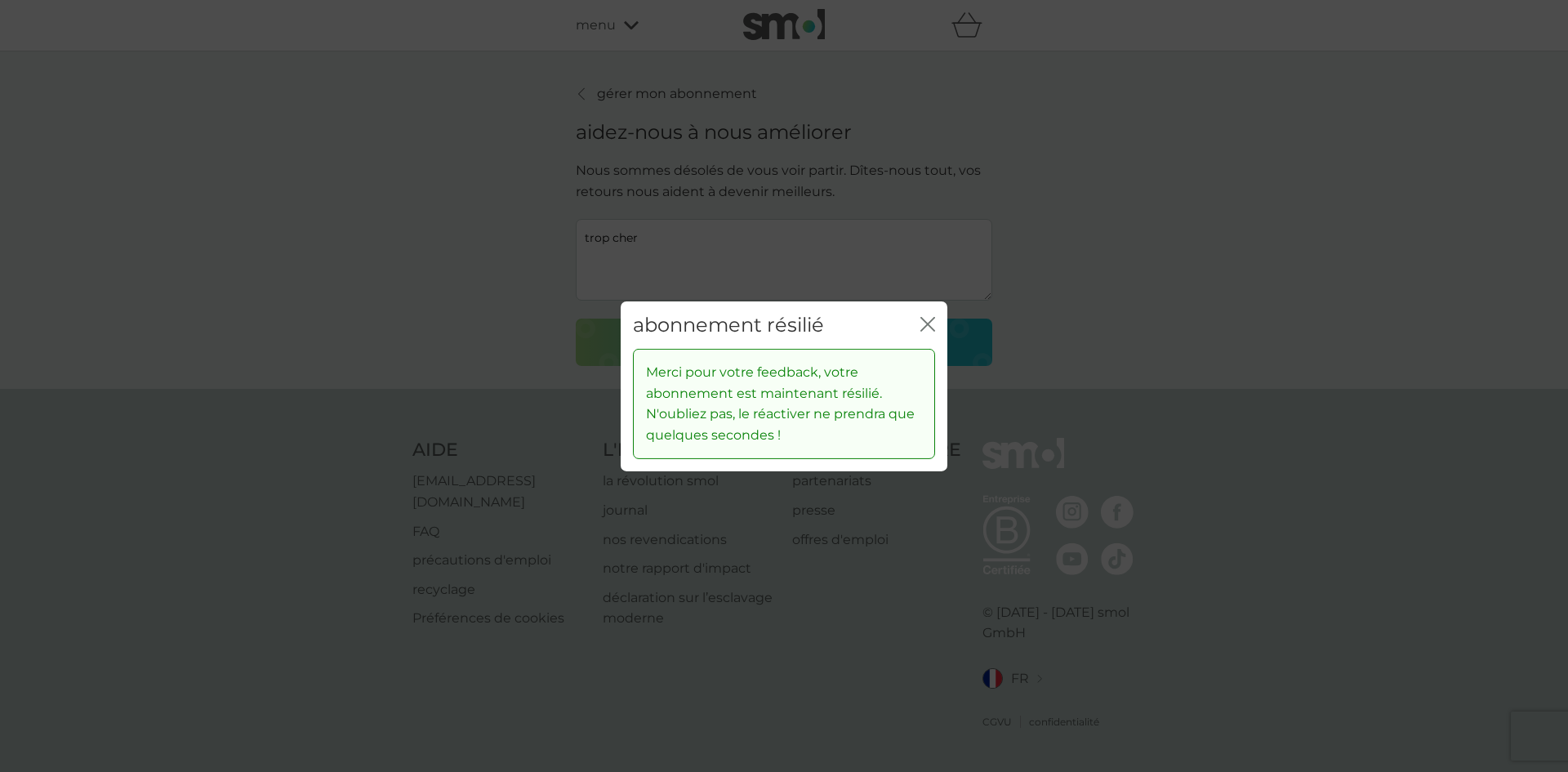
click at [932, 325] on icon "fermer" at bounding box center [928, 324] width 15 height 15
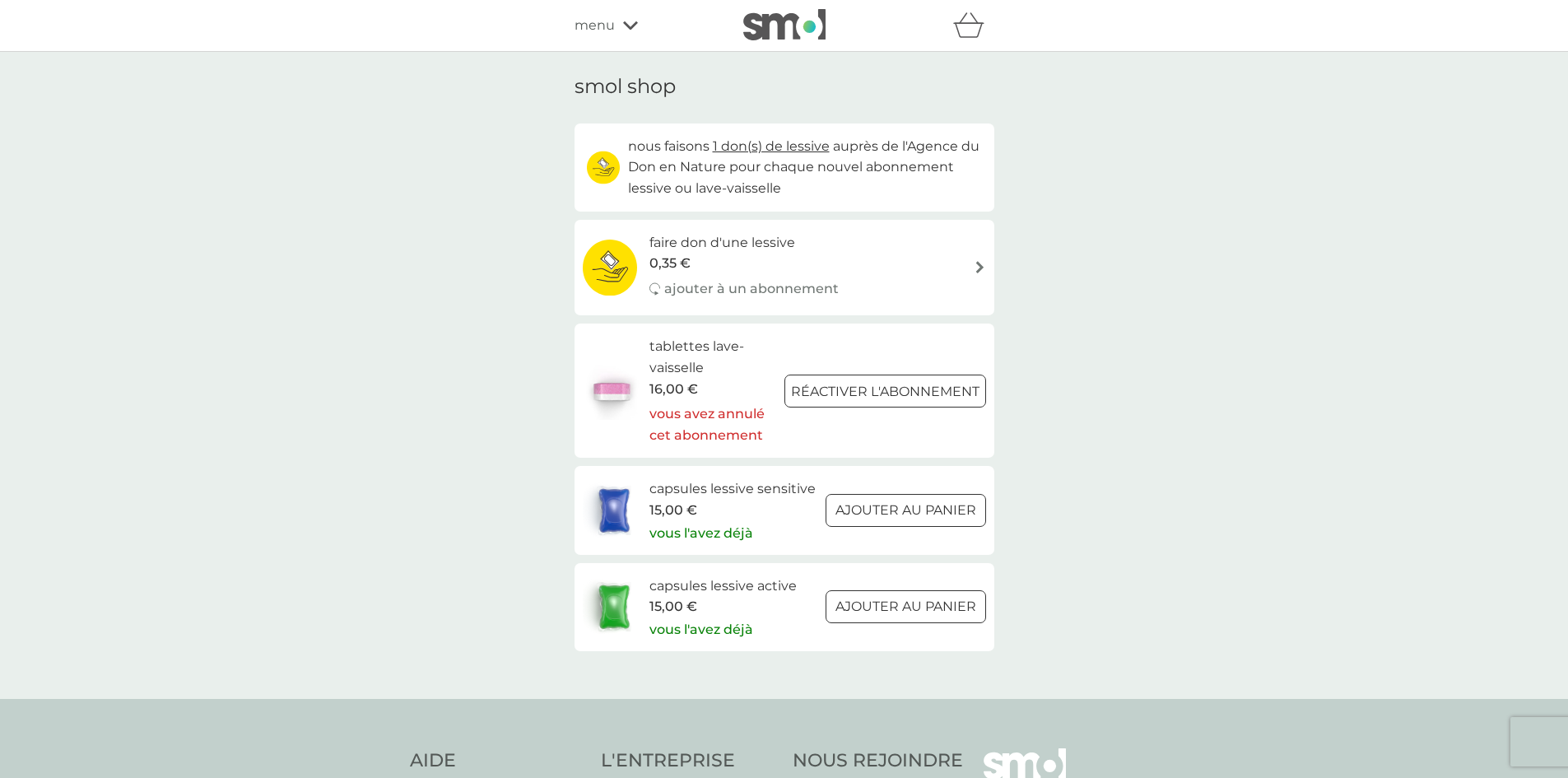
click at [723, 500] on div "15,00 €" at bounding box center [732, 510] width 166 height 22
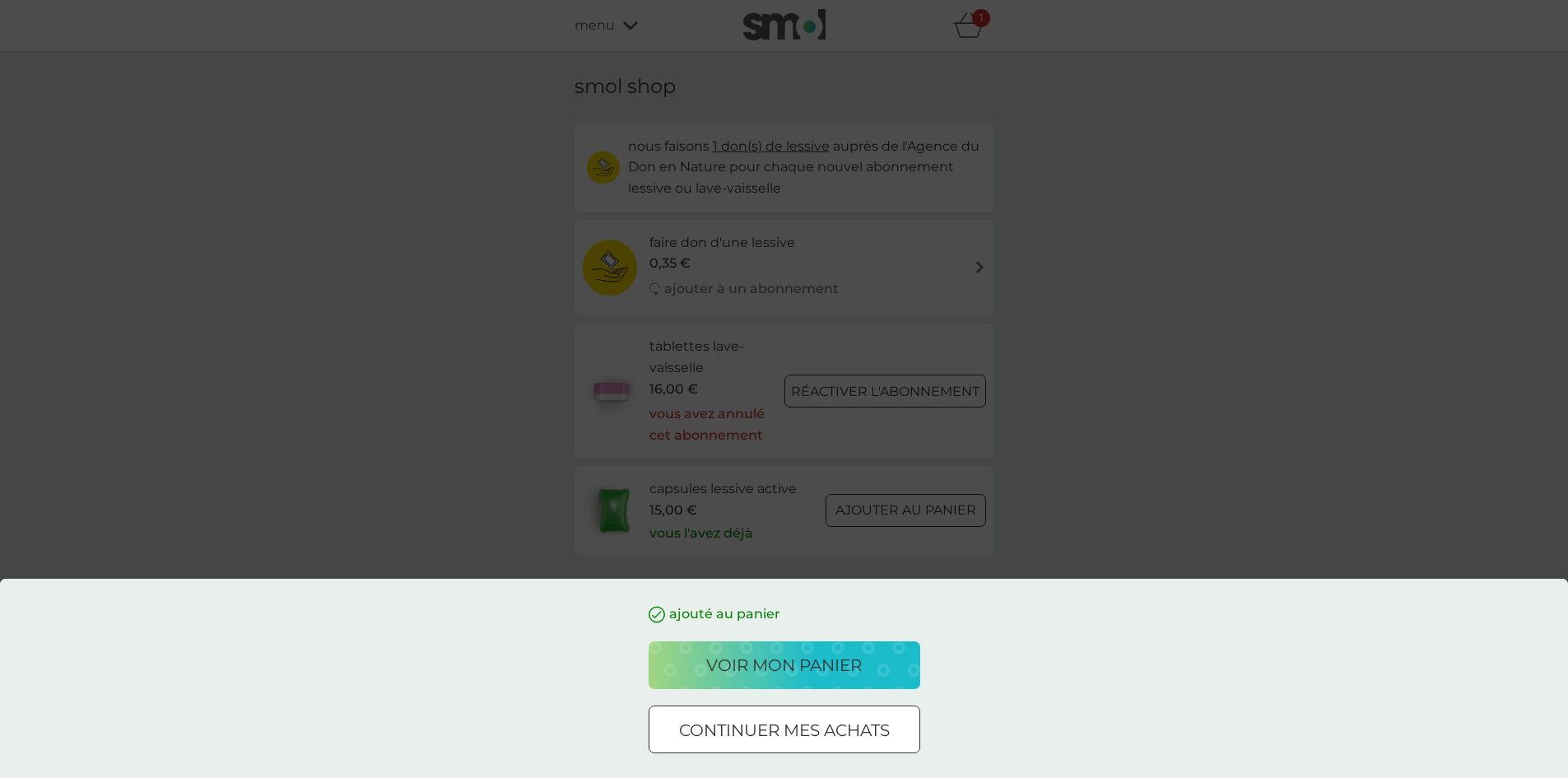
click at [1163, 373] on div "ajouté au panier voir mon panier continuer mes achats" at bounding box center [784, 389] width 1568 height 778
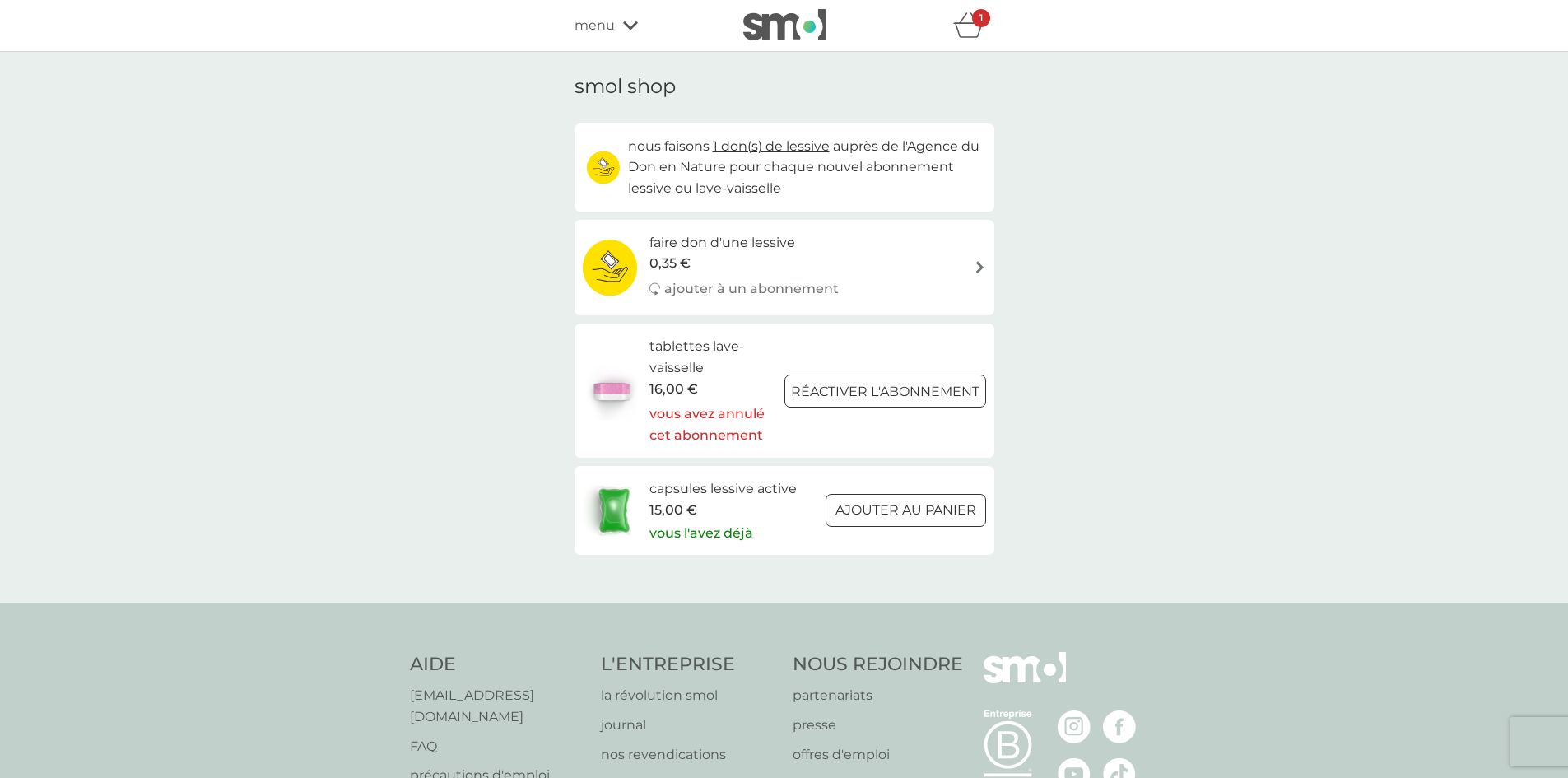
click at [600, 31] on span "menu" at bounding box center [594, 25] width 40 height 22
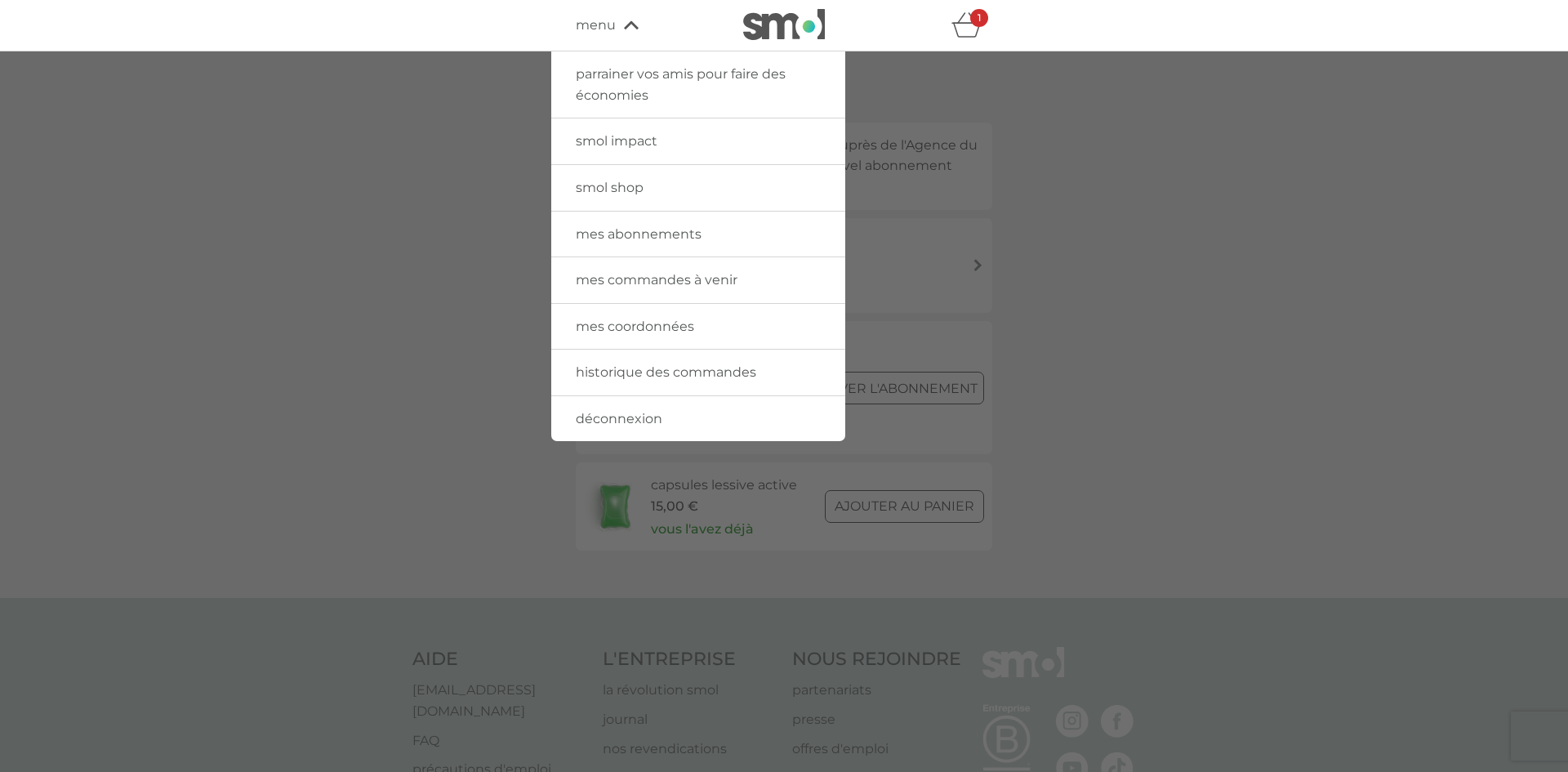
click at [621, 227] on span "mes abonnements" at bounding box center [638, 234] width 126 height 16
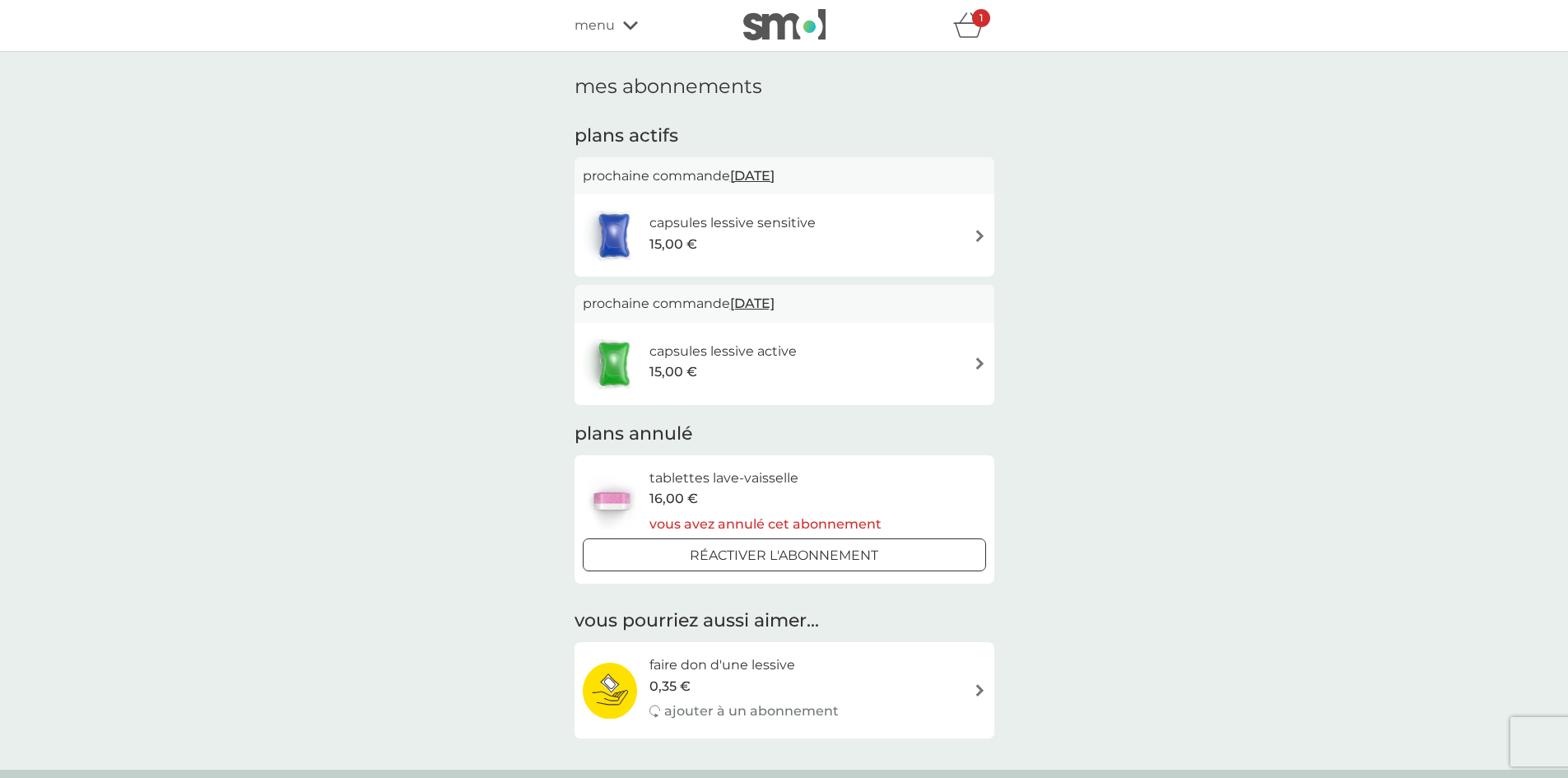
click at [785, 356] on h6 "capsules lessive active" at bounding box center [723, 351] width 148 height 22
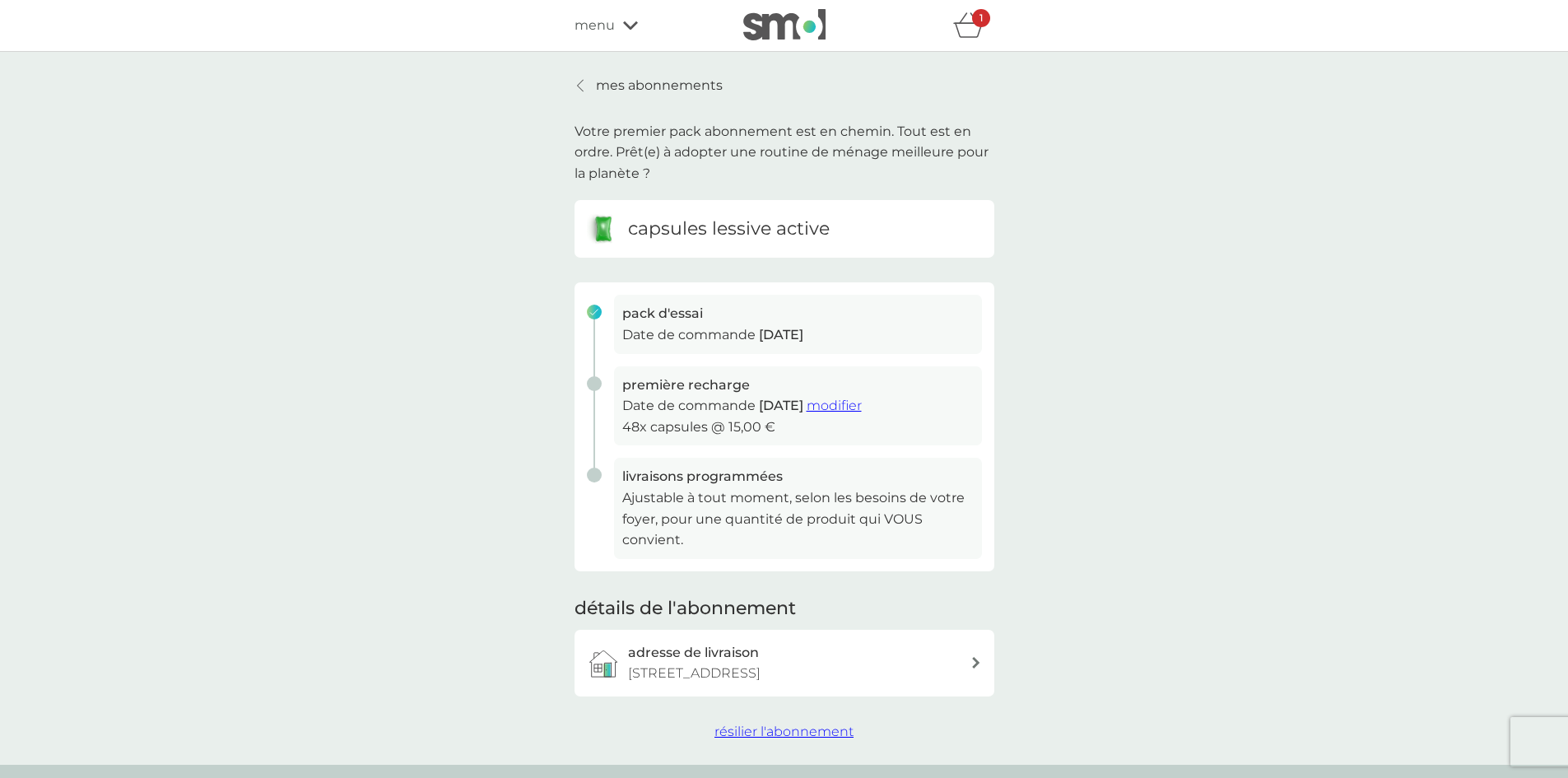
click at [734, 739] on button "résilier l'abonnement" at bounding box center [784, 731] width 139 height 22
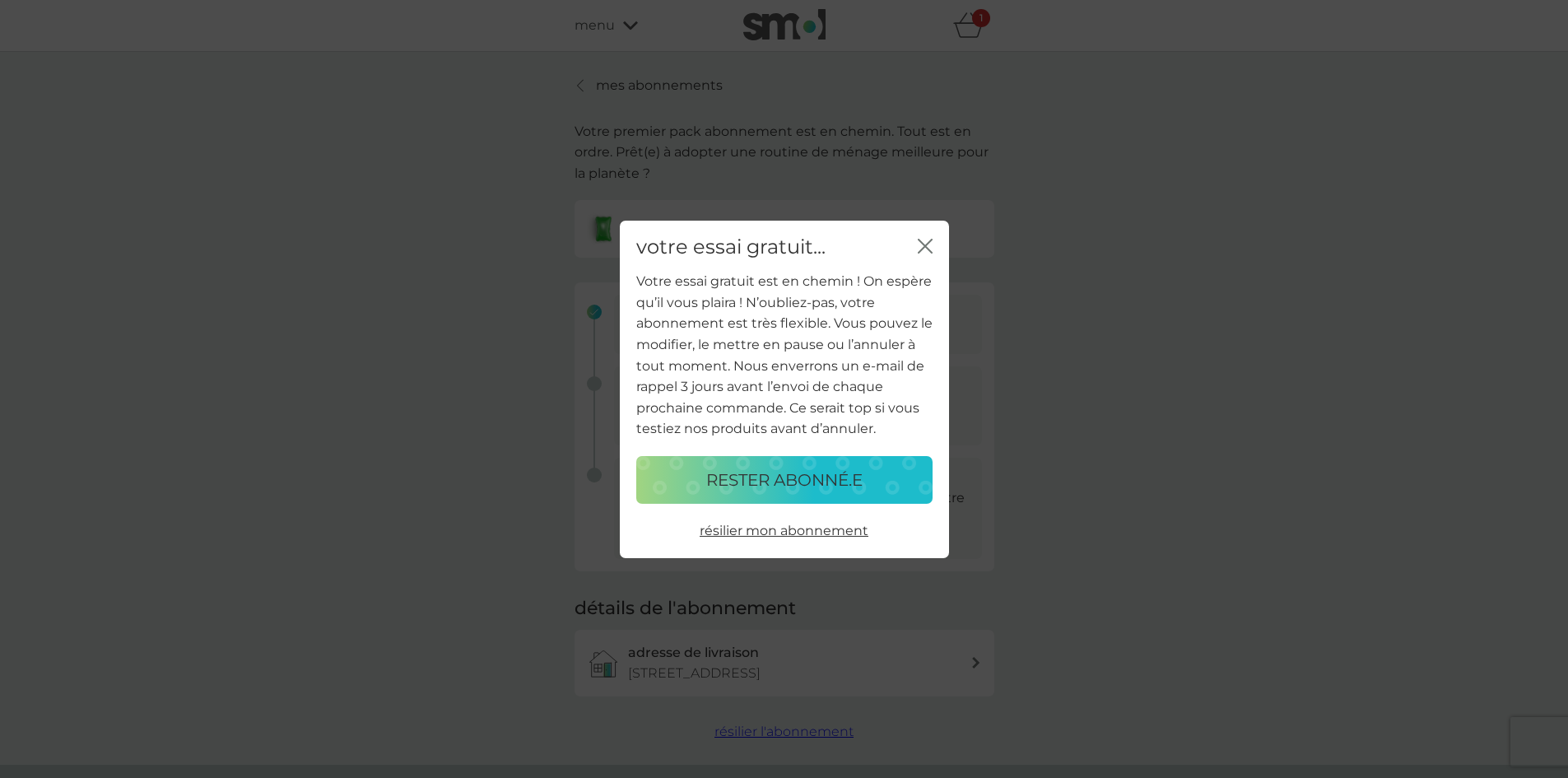
click at [745, 537] on span "résilier mon abonnement" at bounding box center [784, 530] width 169 height 16
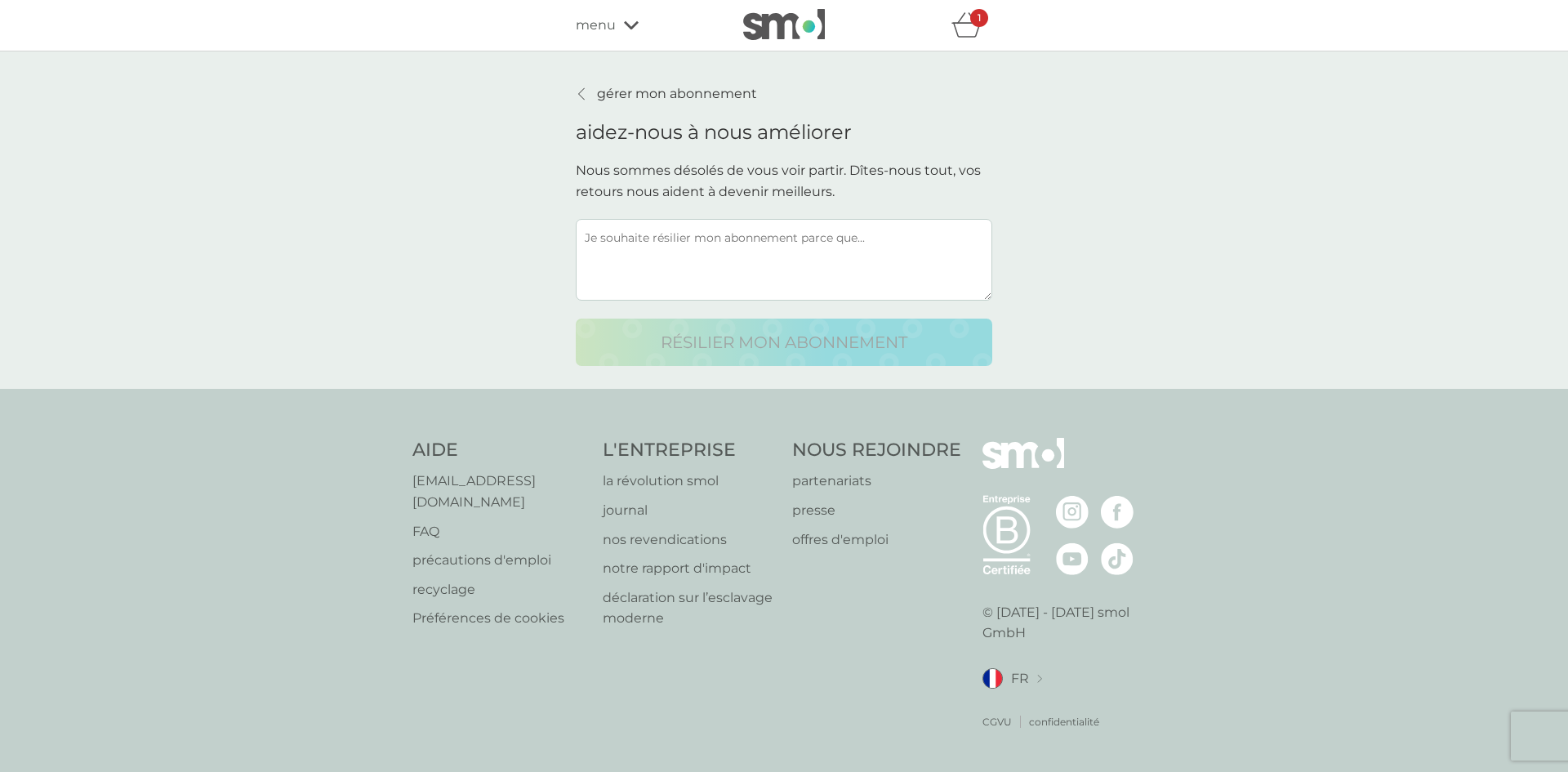
click at [732, 220] on textarea at bounding box center [784, 260] width 417 height 82
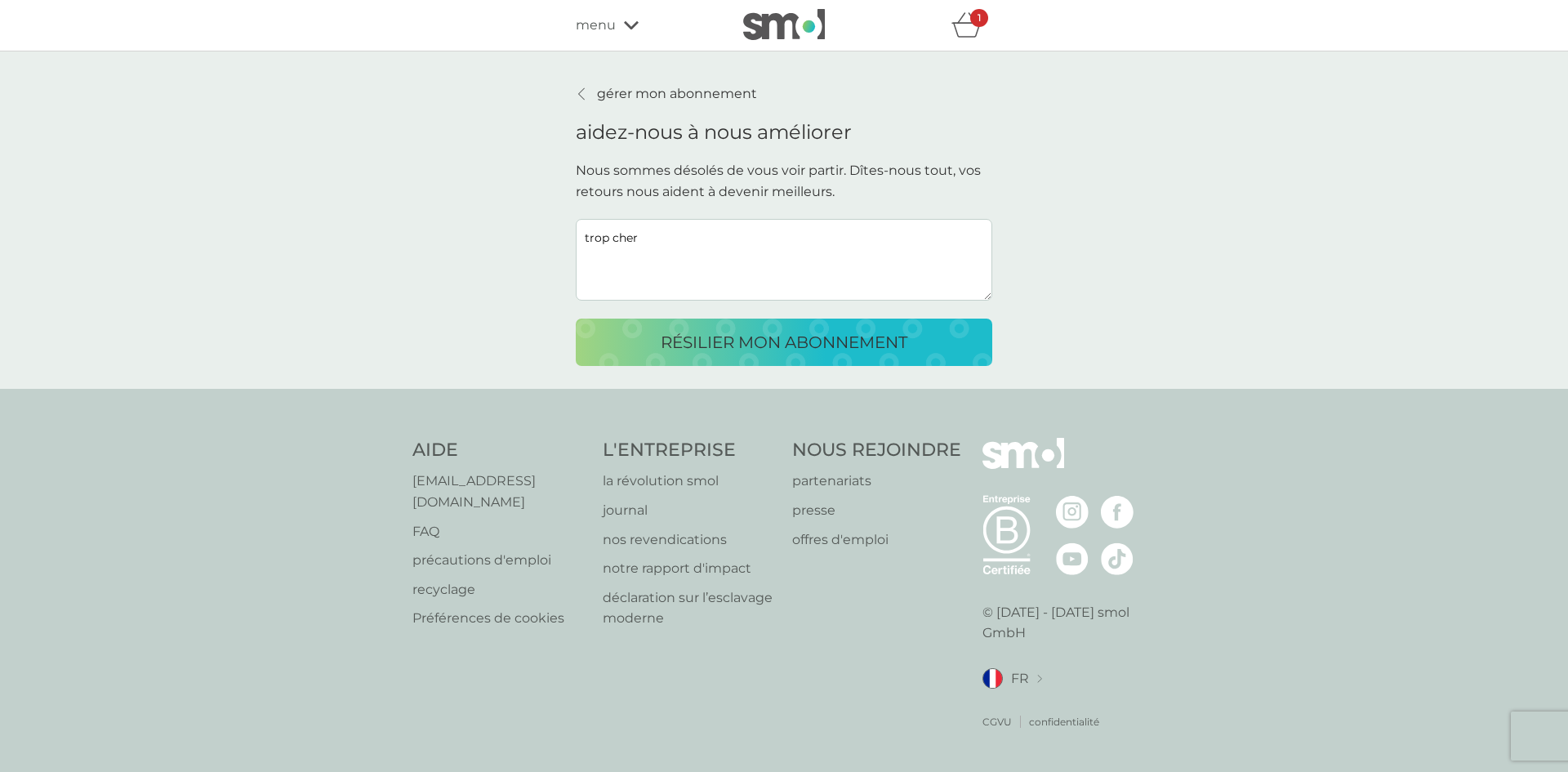
type textarea "trop cher"
click at [668, 340] on p "résilier mon abonnement" at bounding box center [784, 342] width 246 height 26
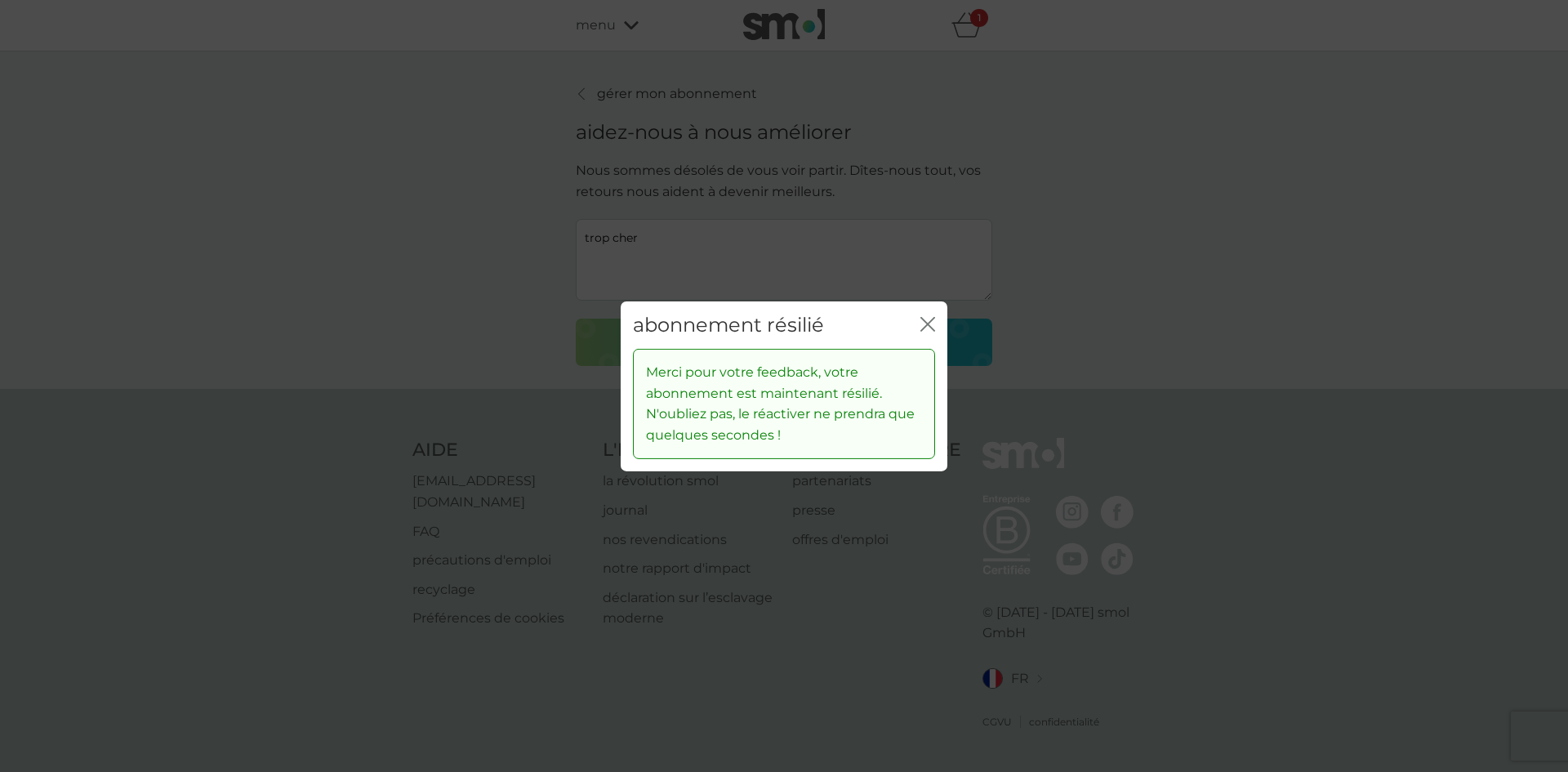
click at [934, 316] on icon "fermer" at bounding box center [928, 324] width 15 height 15
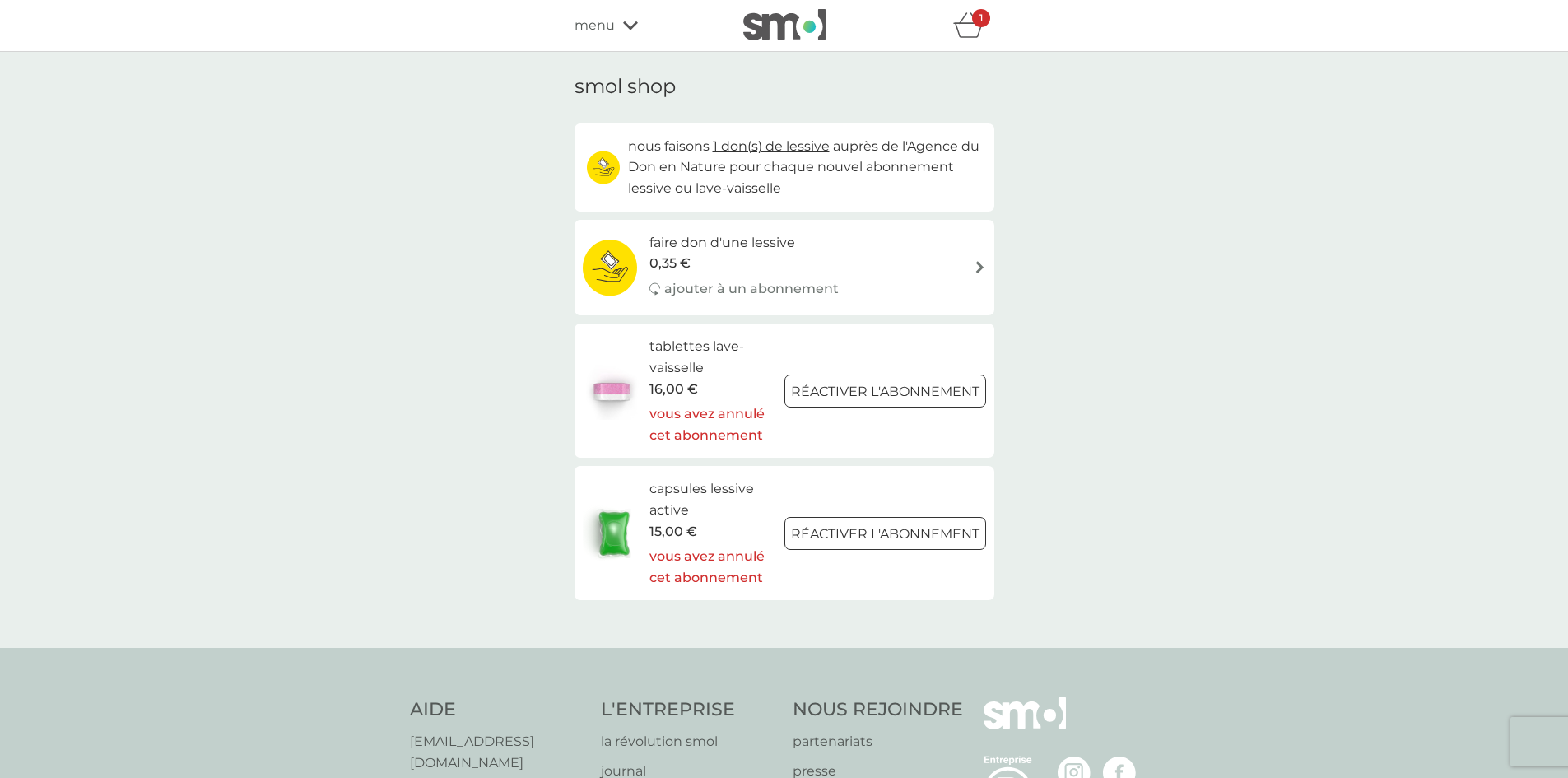
click at [595, 23] on span "menu" at bounding box center [594, 25] width 40 height 22
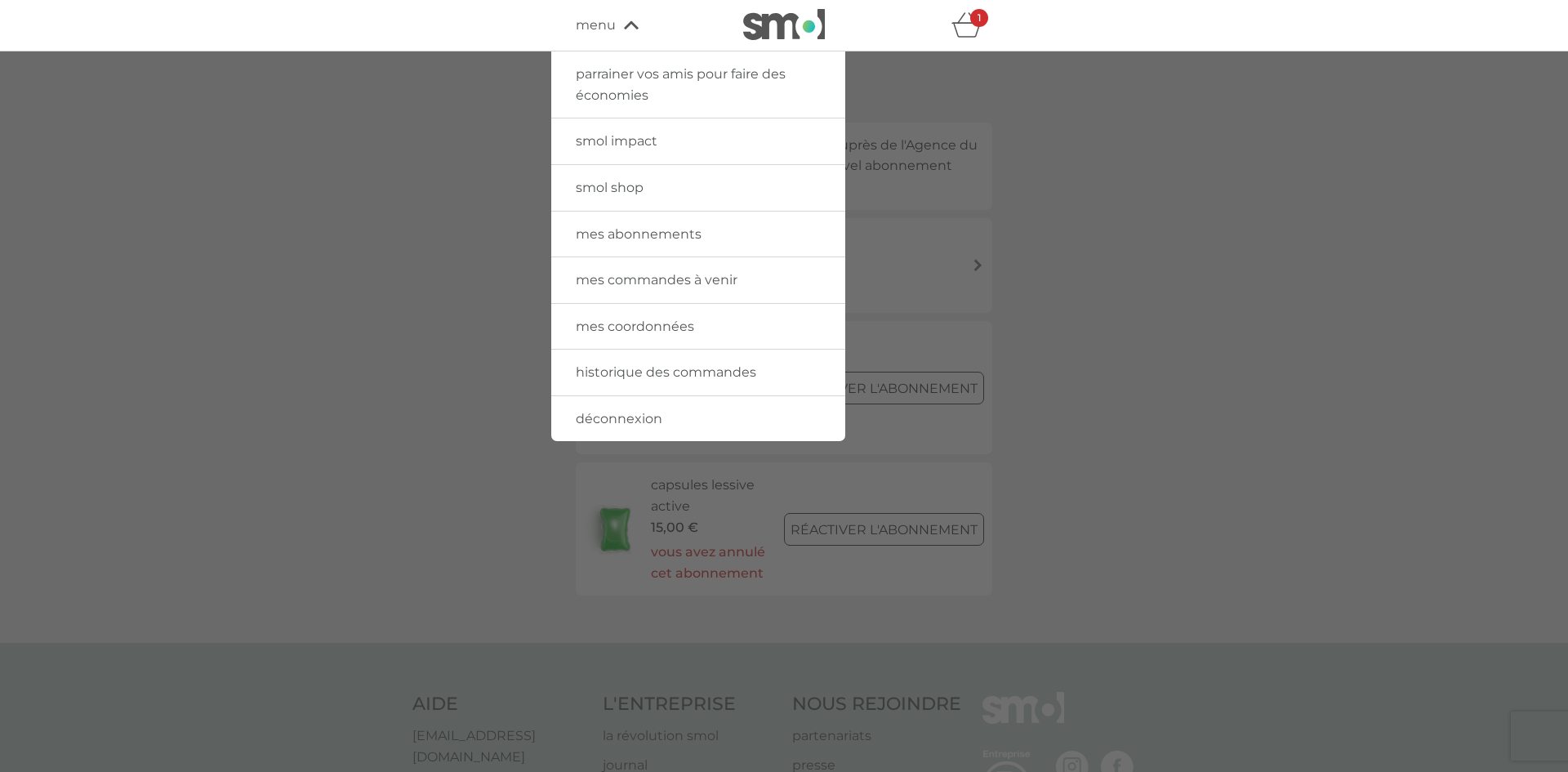
click at [615, 236] on span "mes abonnements" at bounding box center [638, 234] width 126 height 16
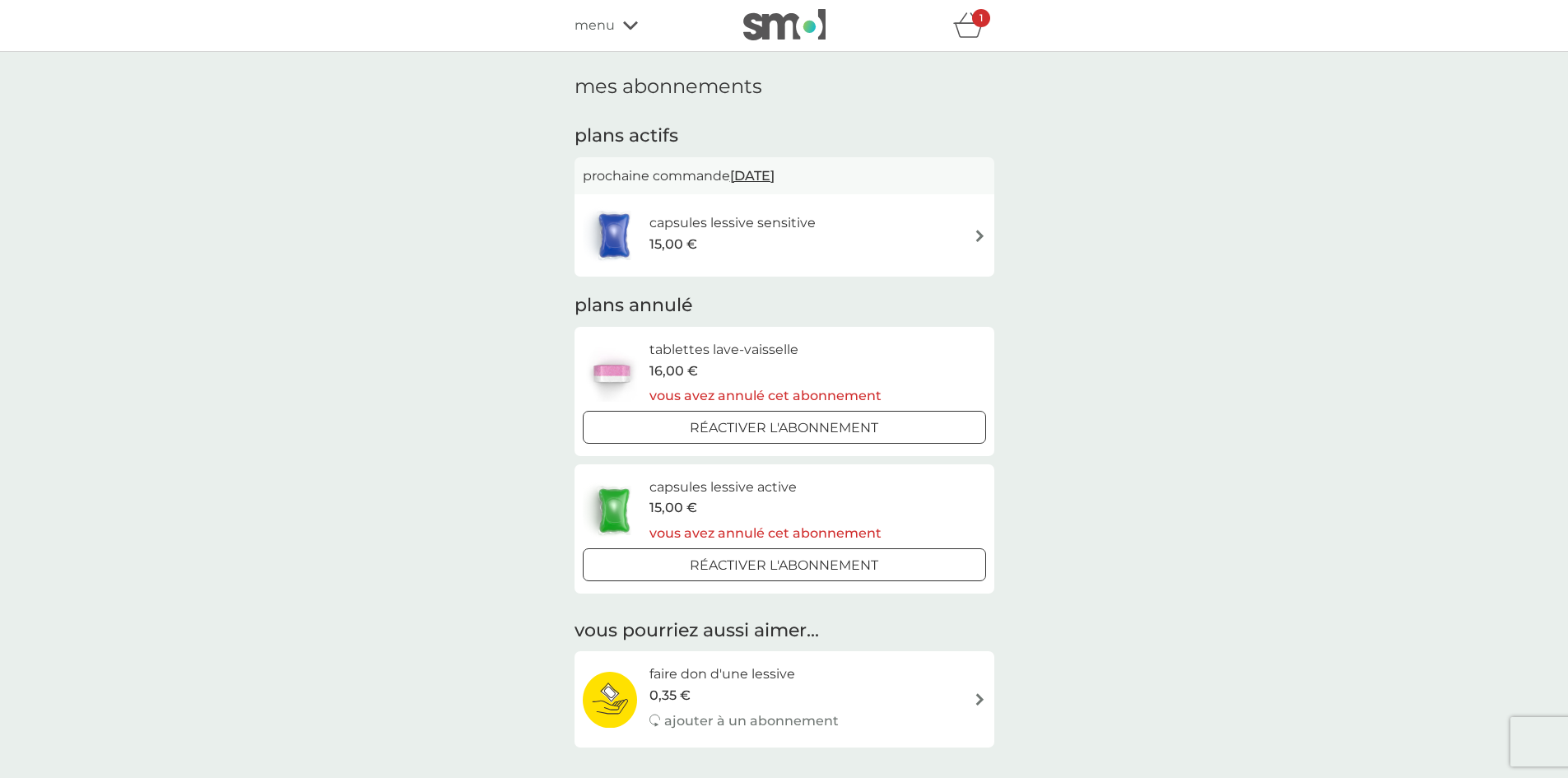
click at [819, 236] on div "capsules lessive sensitive 15,00 €" at bounding box center [741, 235] width 182 height 46
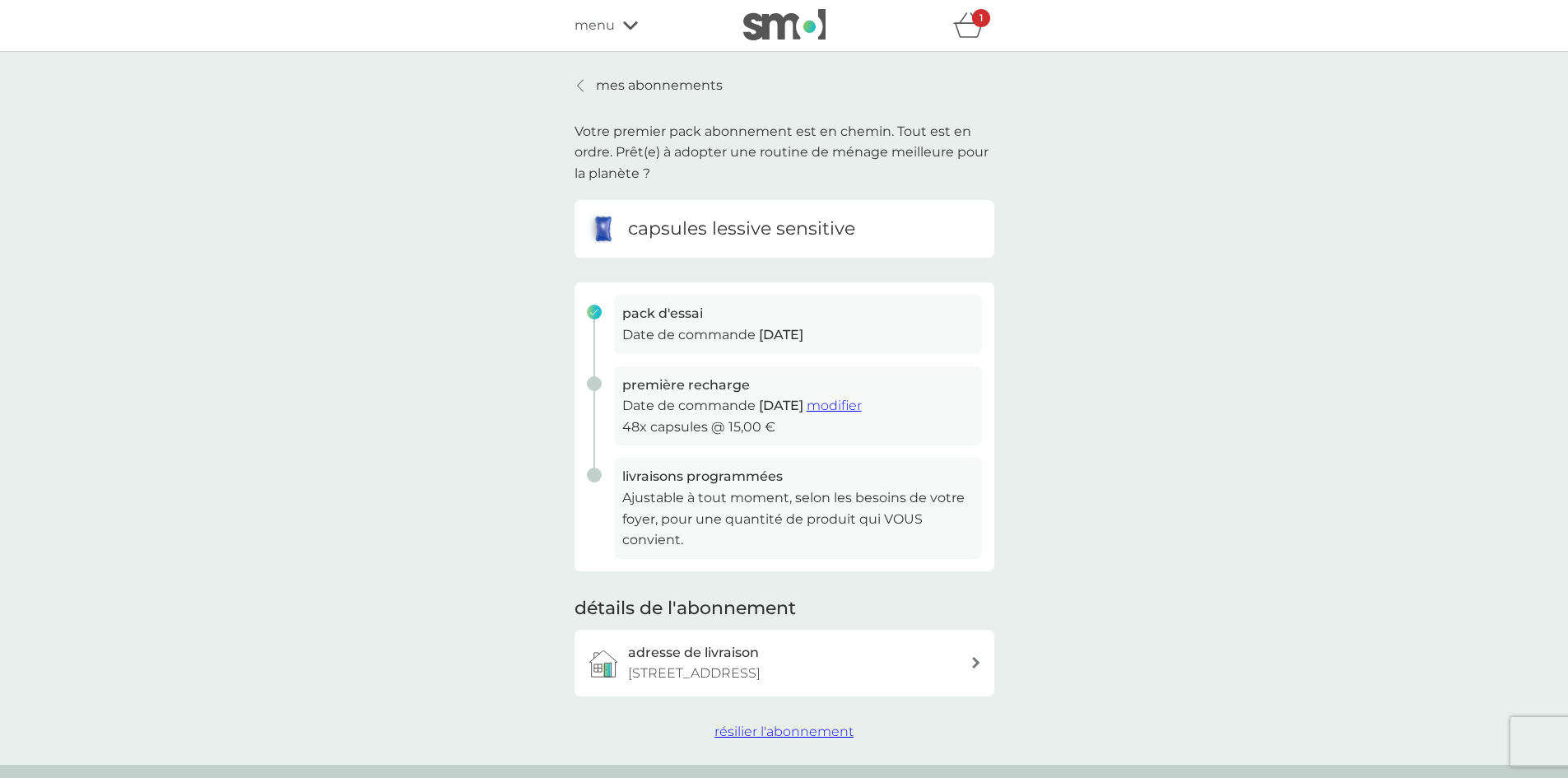
click at [737, 738] on span "résilier l'abonnement" at bounding box center [784, 731] width 139 height 16
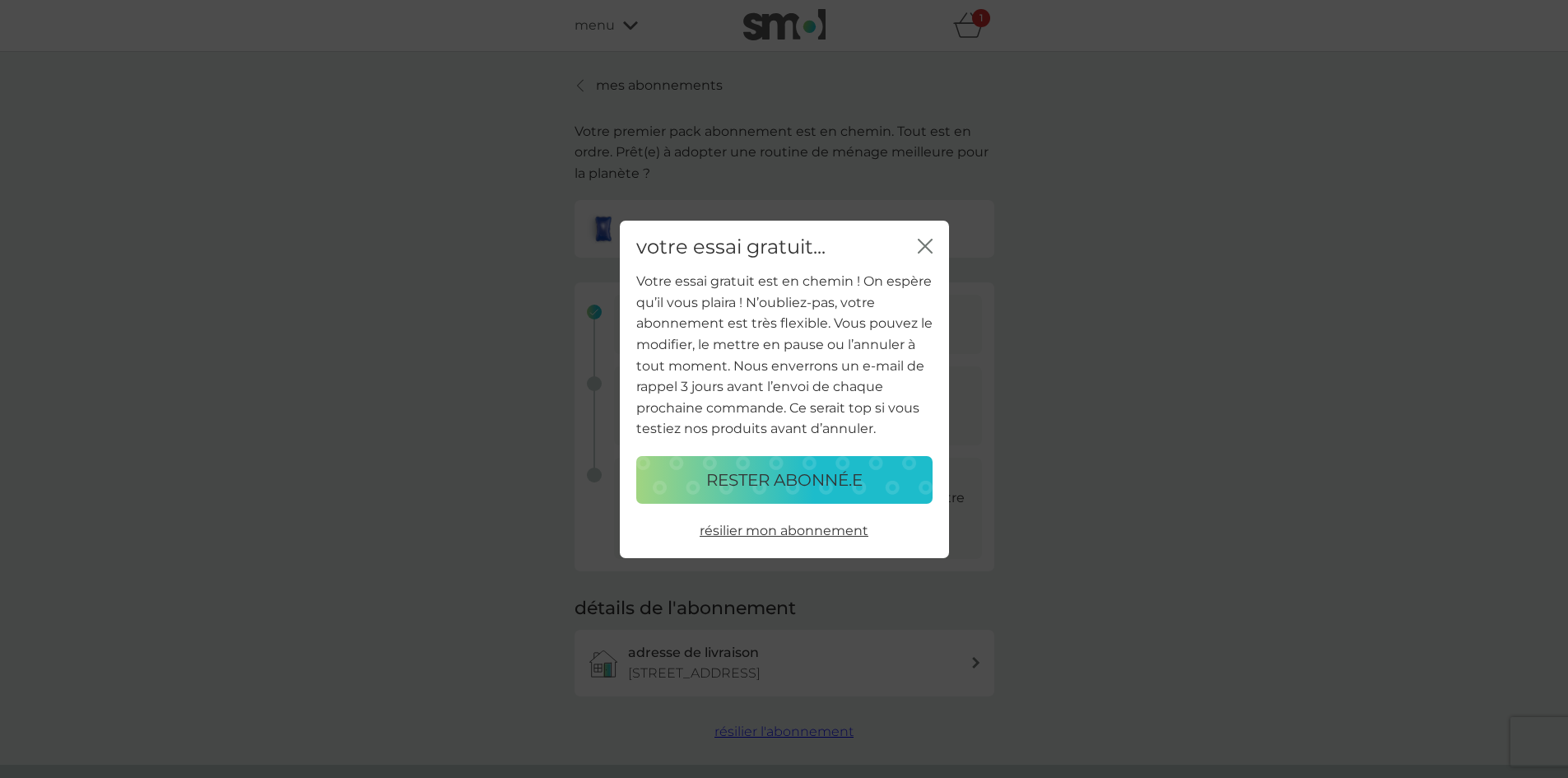
click at [794, 533] on span "résilier mon abonnement" at bounding box center [784, 530] width 169 height 16
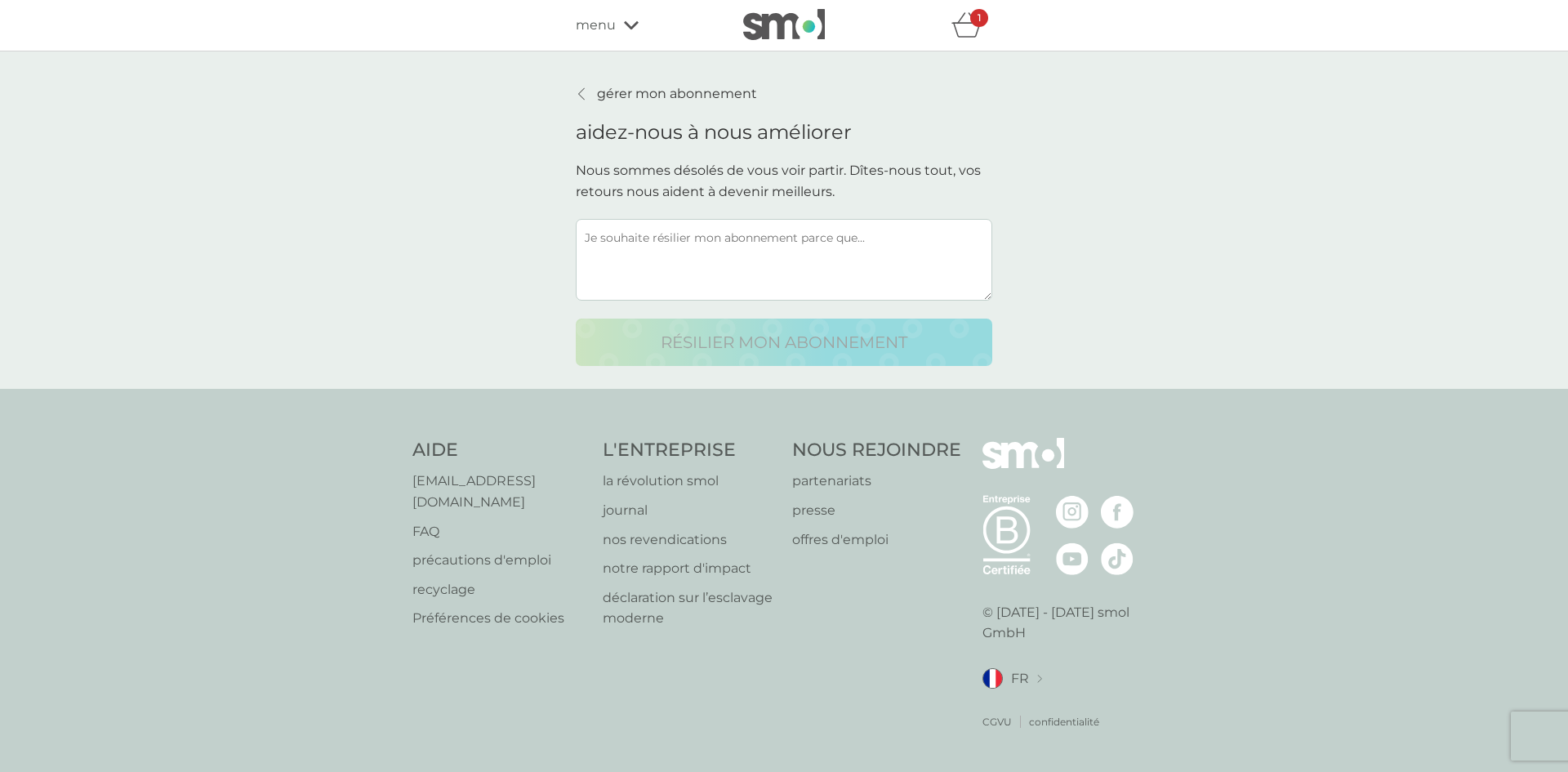
click at [719, 273] on textarea at bounding box center [784, 260] width 417 height 82
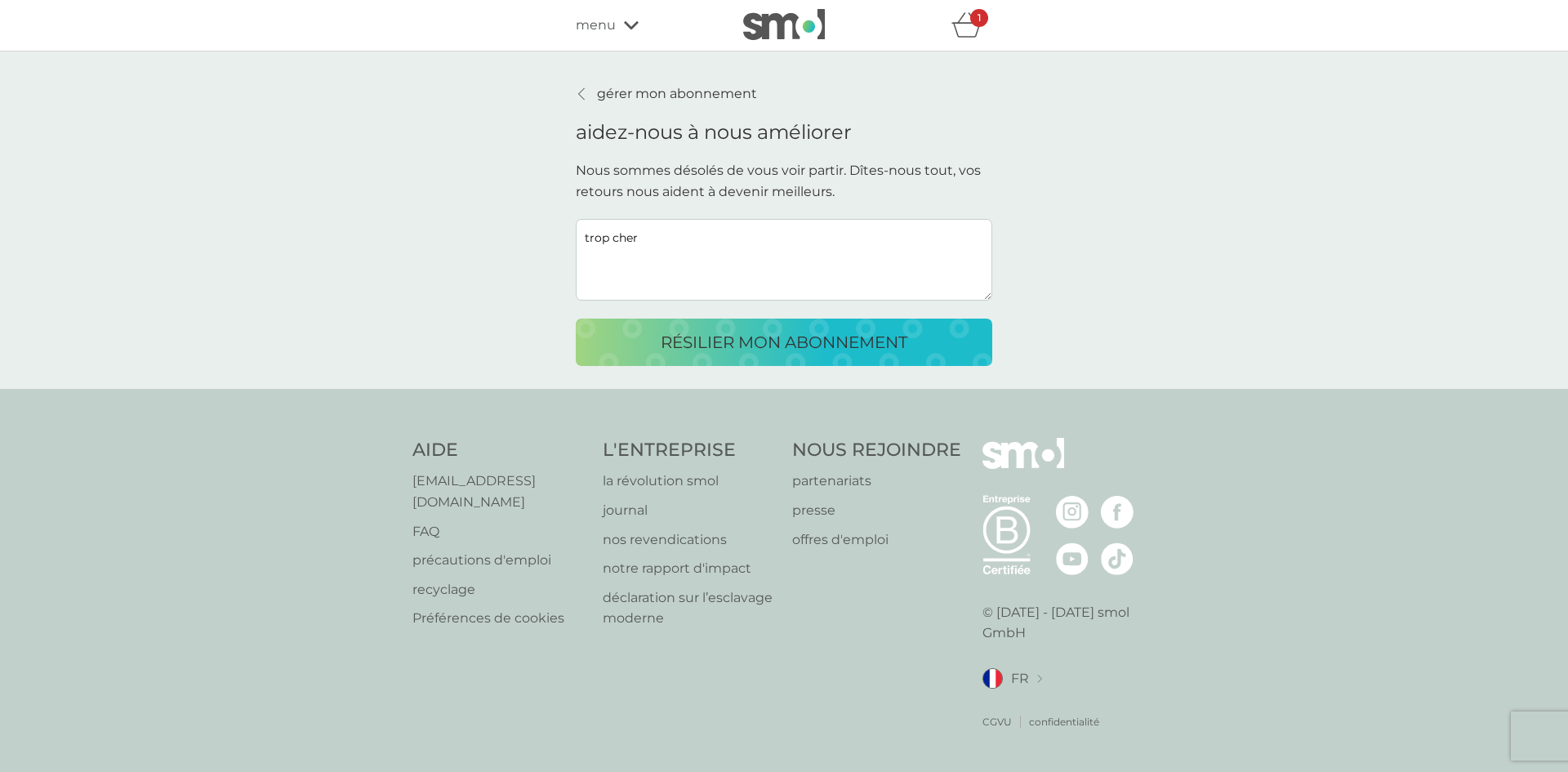
type textarea "trop cher"
click at [701, 336] on p "résilier mon abonnement" at bounding box center [784, 342] width 246 height 26
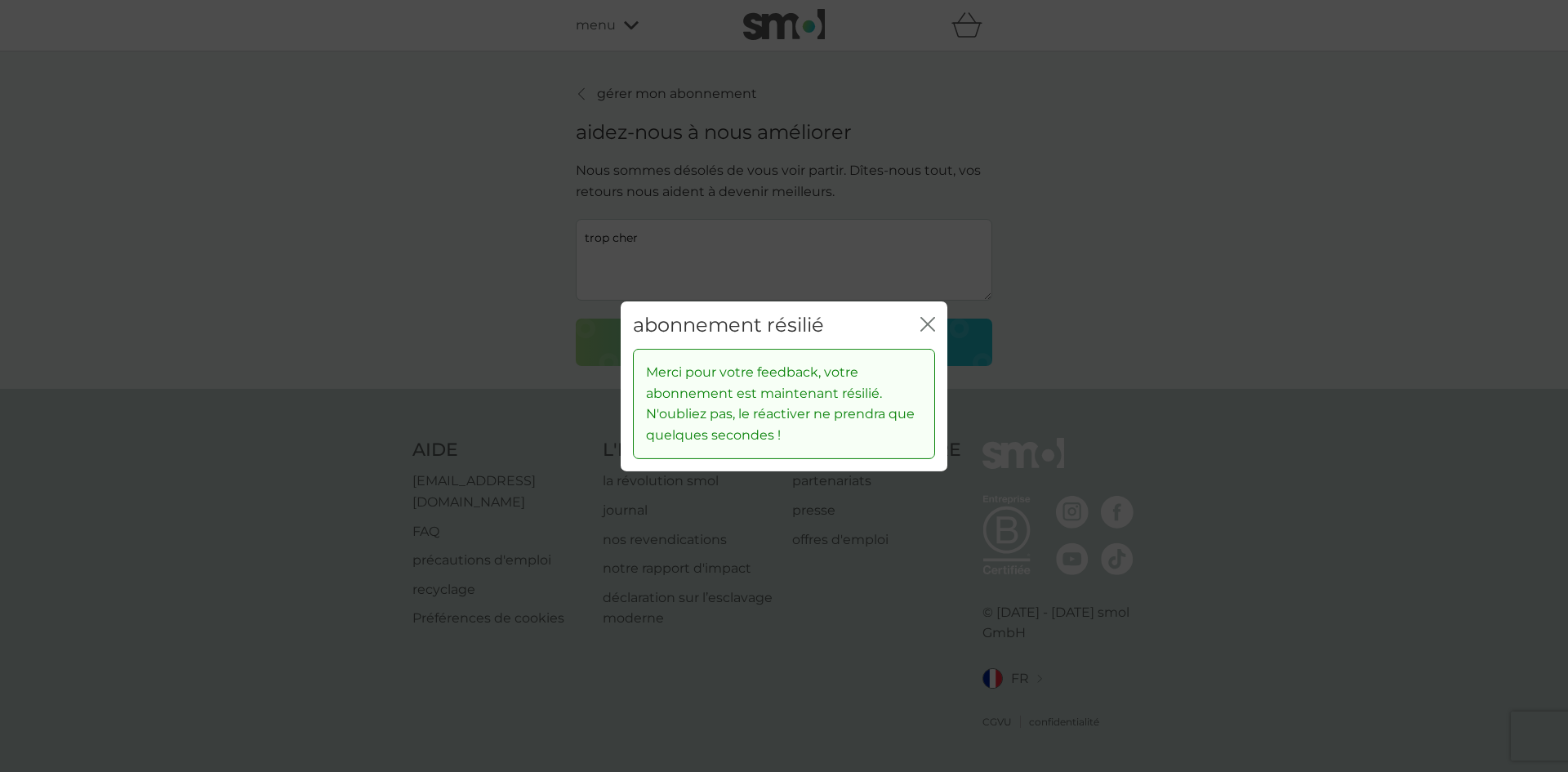
click at [936, 321] on div "abonnement résilié fermer" at bounding box center [784, 324] width 326 height 48
click at [930, 324] on icon "fermer" at bounding box center [928, 324] width 15 height 15
